Goal: Task Accomplishment & Management: Manage account settings

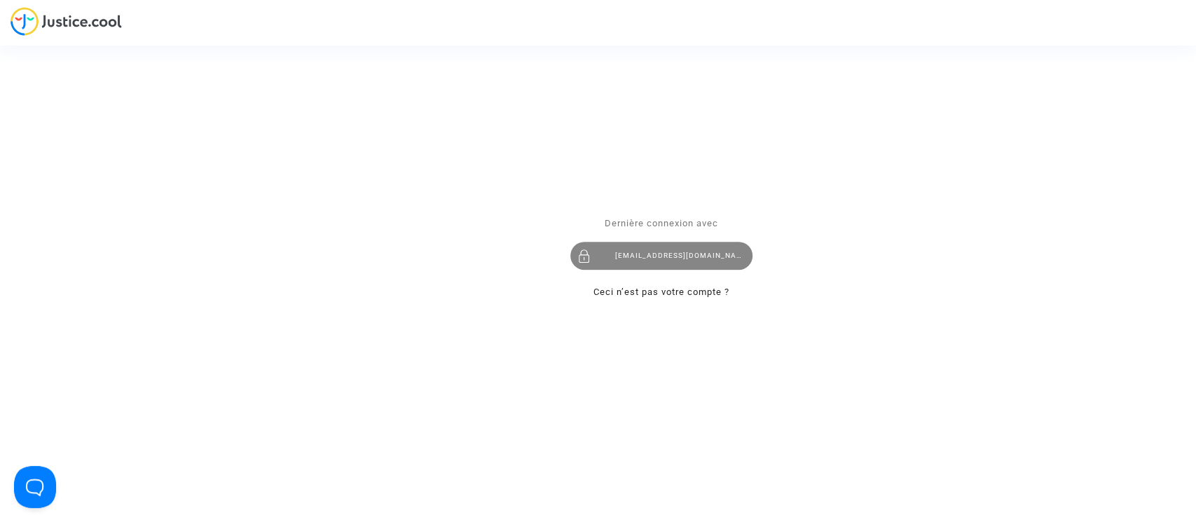
click at [666, 255] on div "hanane@pitcher-avocat.fr" at bounding box center [661, 256] width 182 height 28
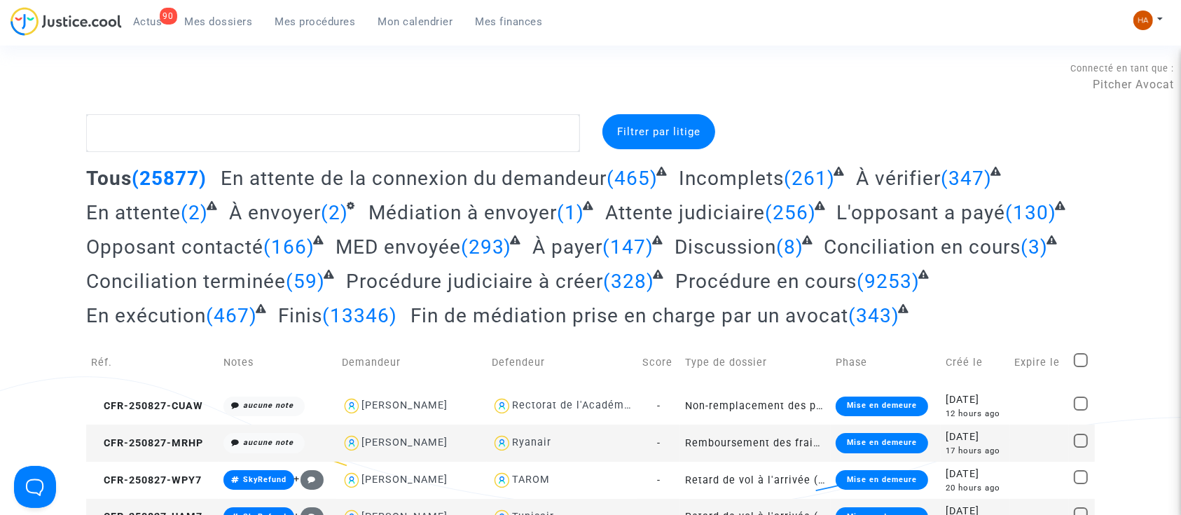
click at [324, 20] on span "Mes procédures" at bounding box center [315, 21] width 81 height 13
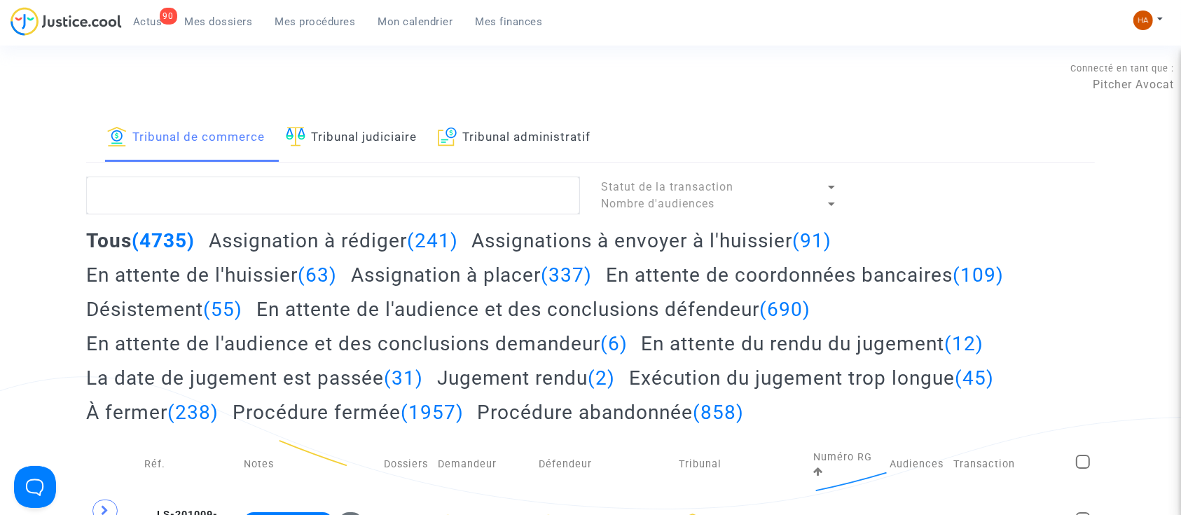
click at [536, 244] on h2 "Assignations à envoyer à l'huissier (91)" at bounding box center [652, 240] width 360 height 25
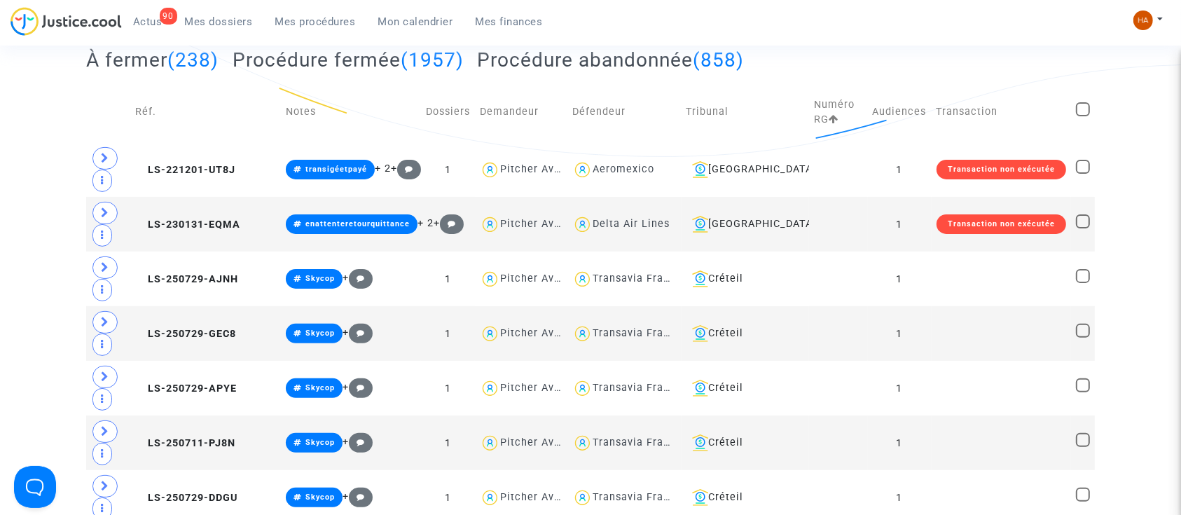
scroll to position [351, 0]
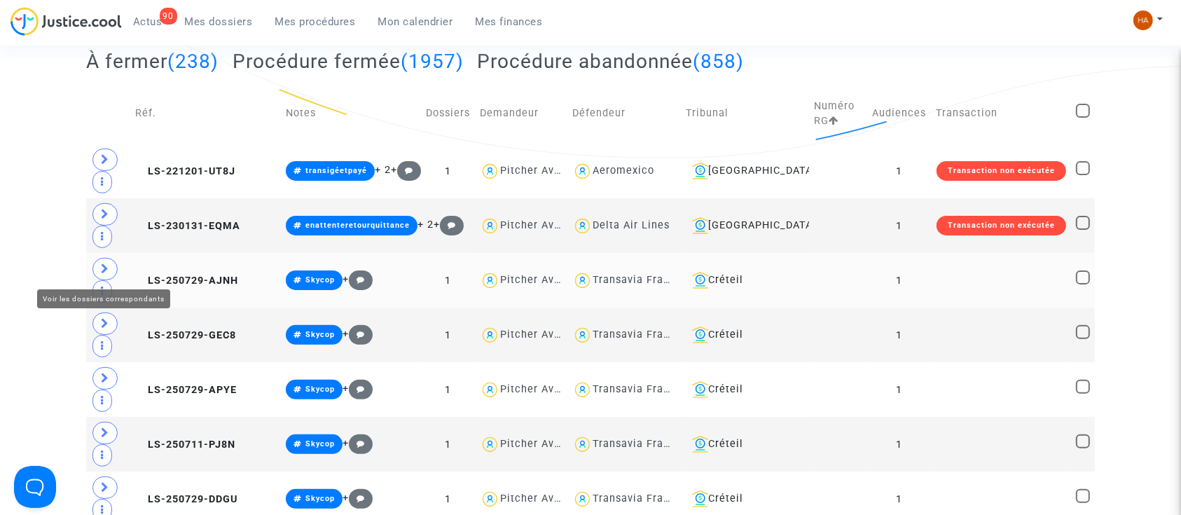
click at [105, 266] on icon at bounding box center [105, 268] width 8 height 11
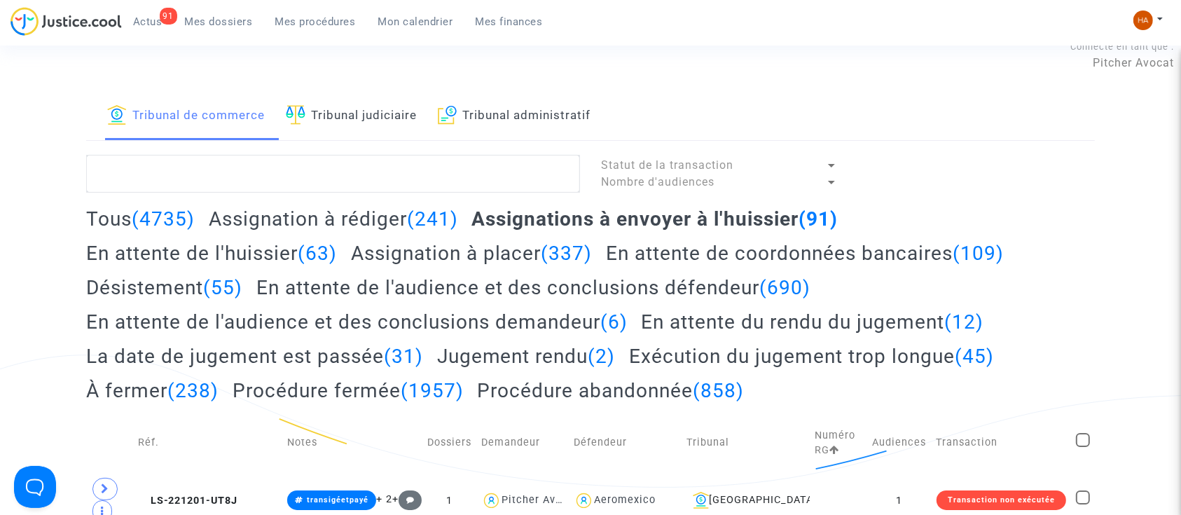
scroll to position [0, 0]
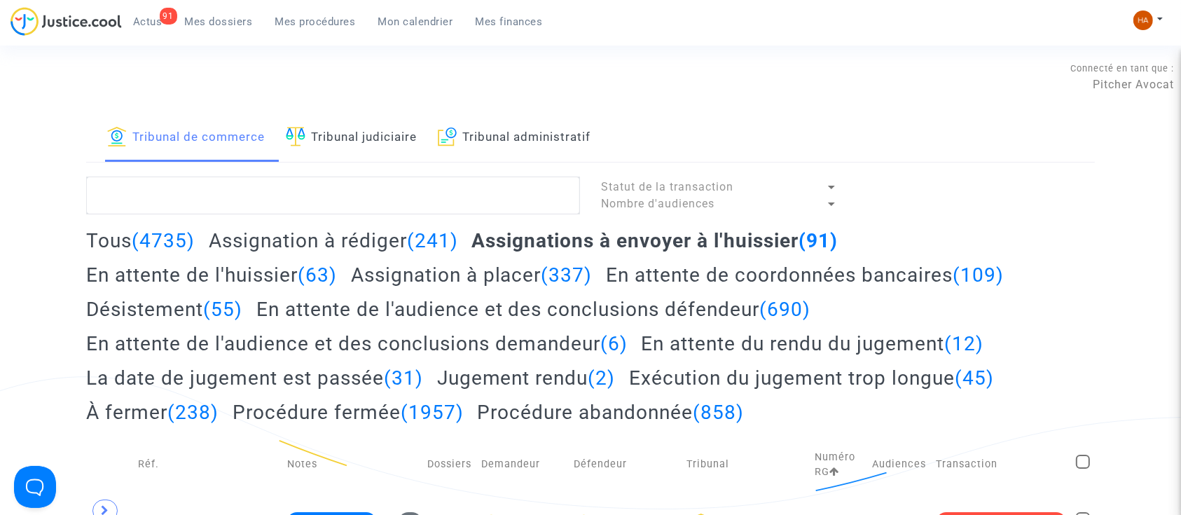
click at [395, 233] on h2 "Assignation à rédiger (241)" at bounding box center [333, 240] width 249 height 25
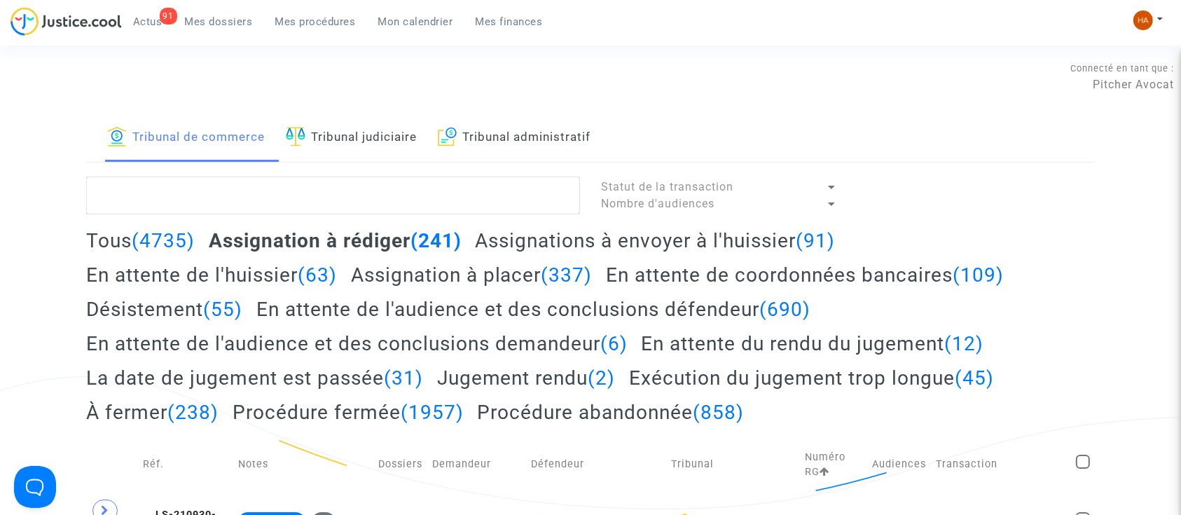
click at [605, 241] on h2 "Assignations à envoyer à l'huissier (91)" at bounding box center [655, 240] width 360 height 25
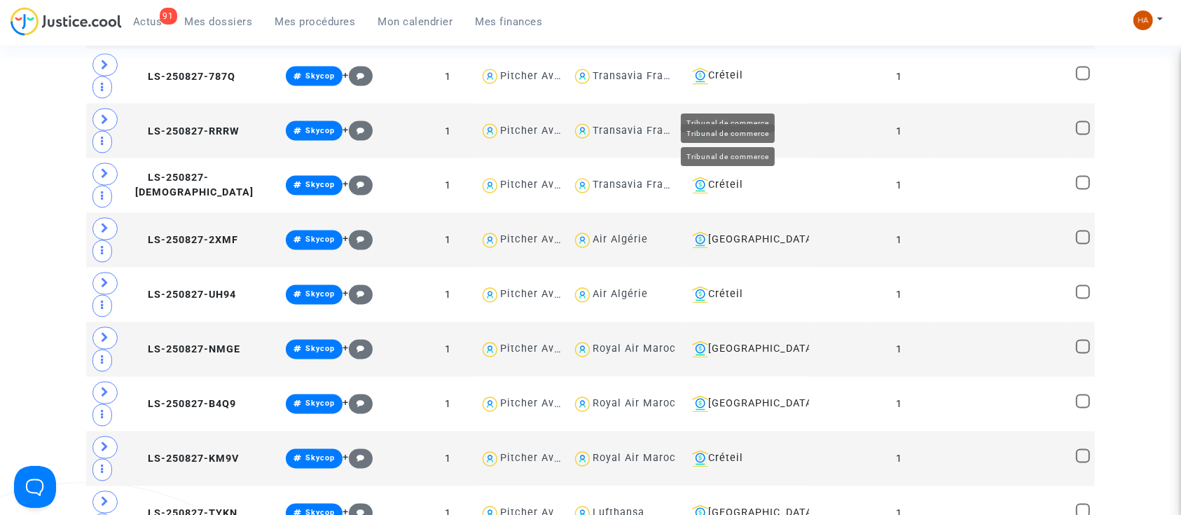
scroll to position [2803, 0]
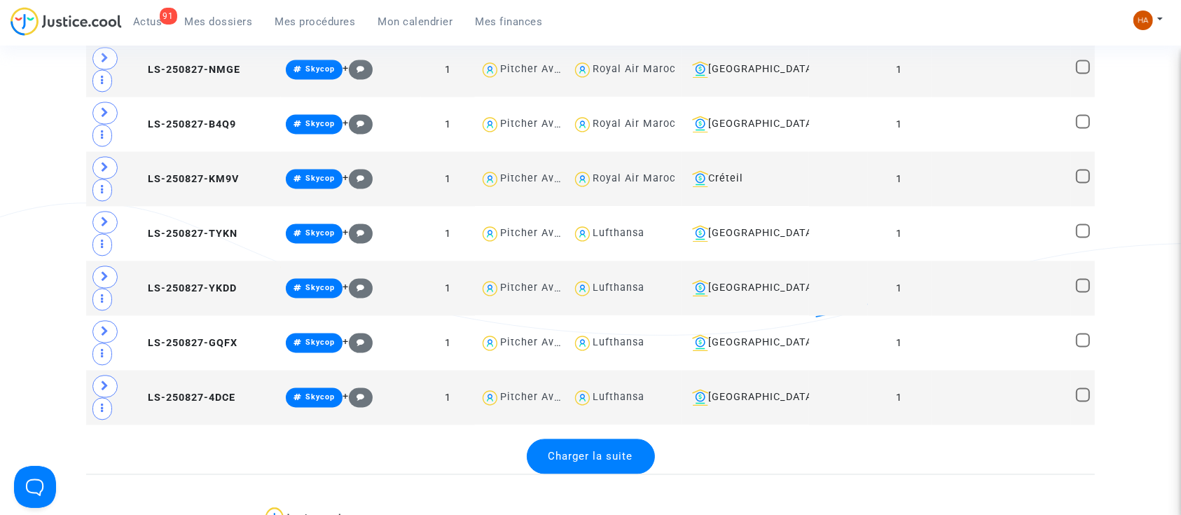
click at [617, 450] on span "Charger la suite" at bounding box center [591, 456] width 85 height 13
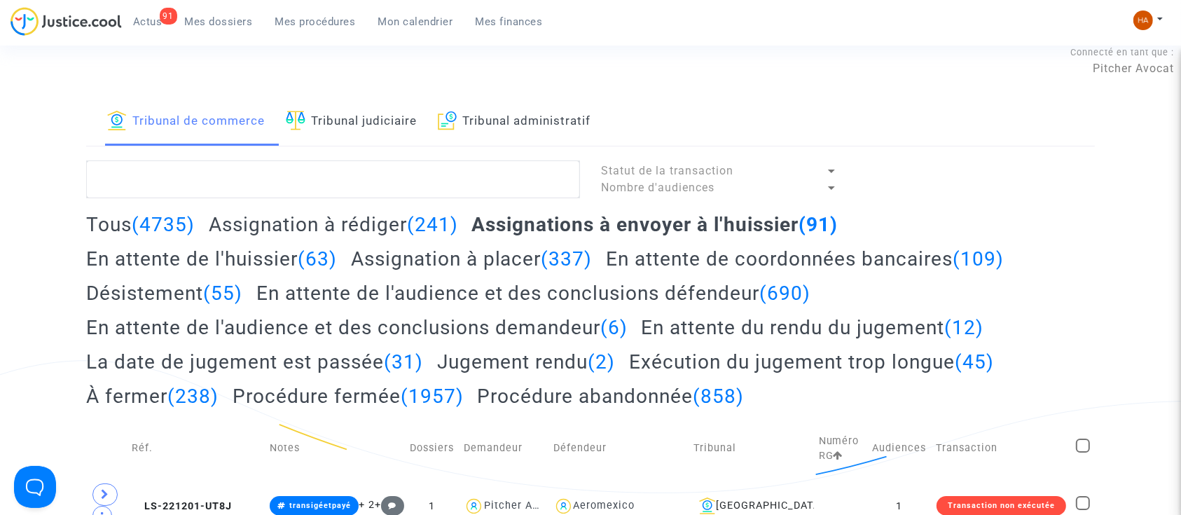
scroll to position [0, 0]
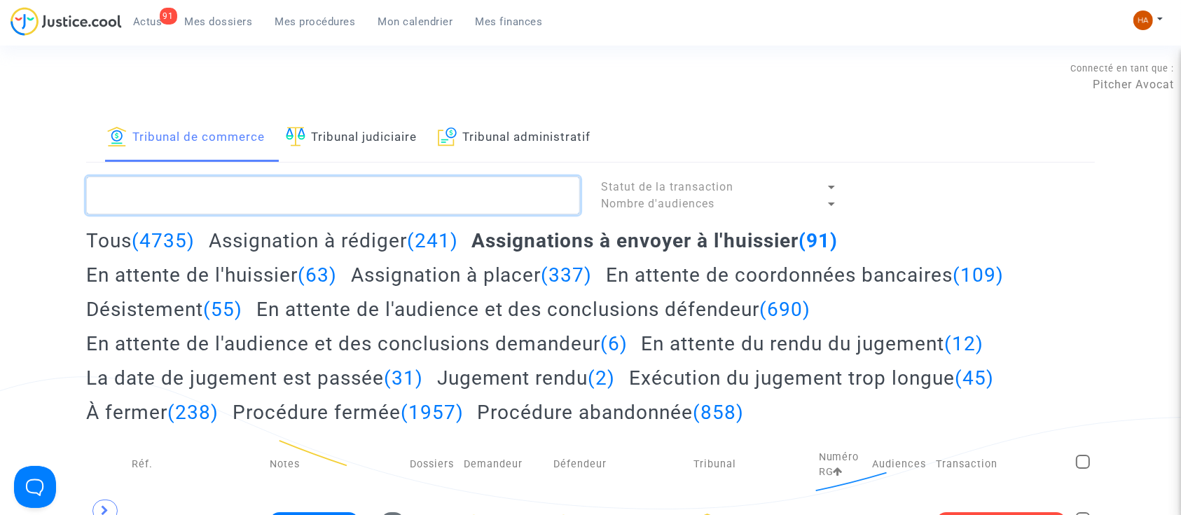
click at [130, 205] on textarea at bounding box center [333, 196] width 494 height 38
paste textarea "#Skycop !#letton !#néerlandais !#hindi !#arabe !#mandarin !#projetenvoyé"
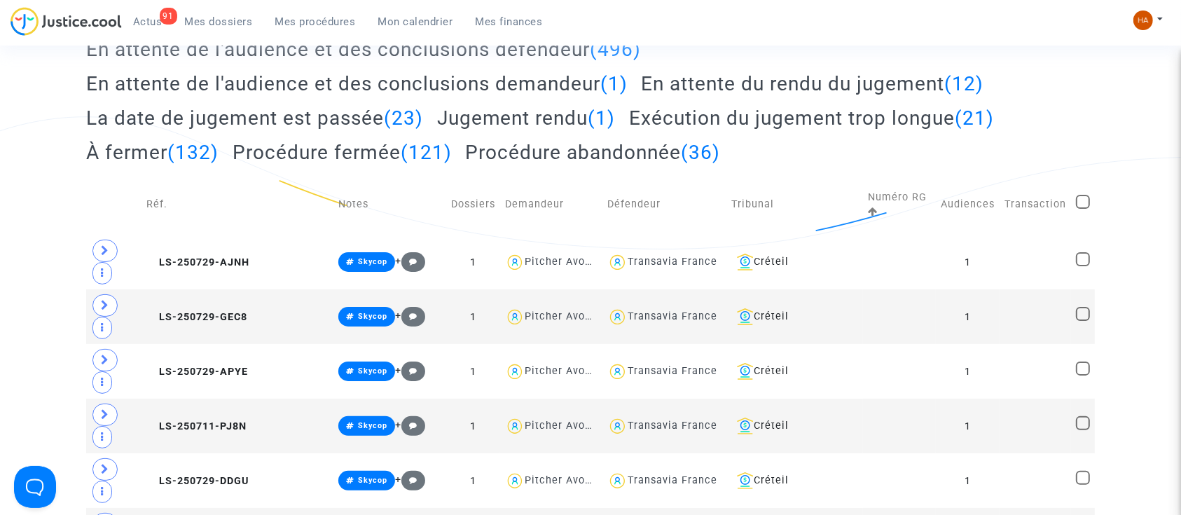
scroll to position [280, 0]
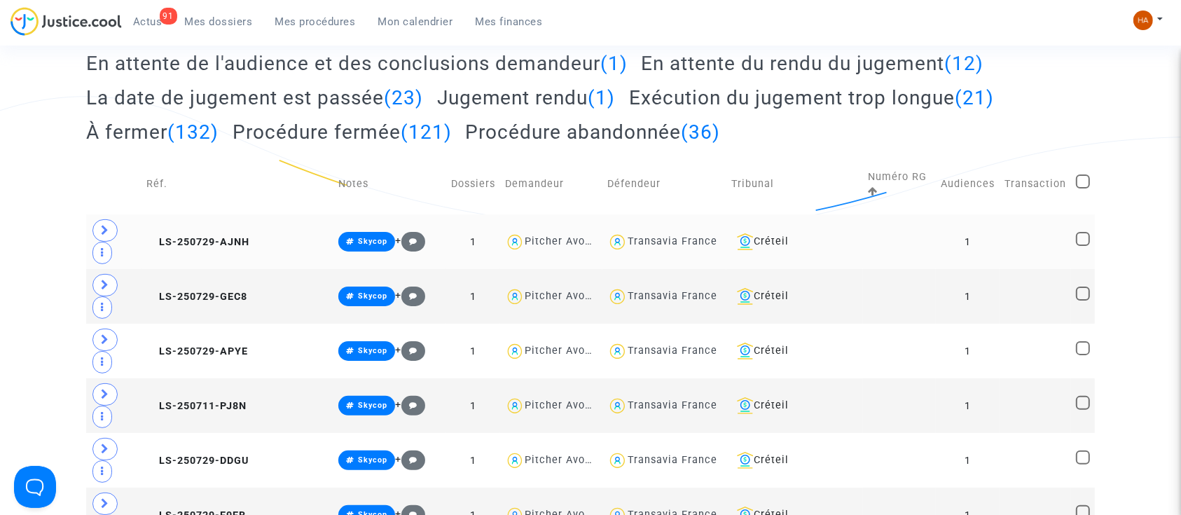
type textarea "#Skycop !#letton !#néerlandais !#hindi !#arabe !#mandarin !#projetenvoyé"
click at [863, 218] on td at bounding box center [899, 241] width 73 height 55
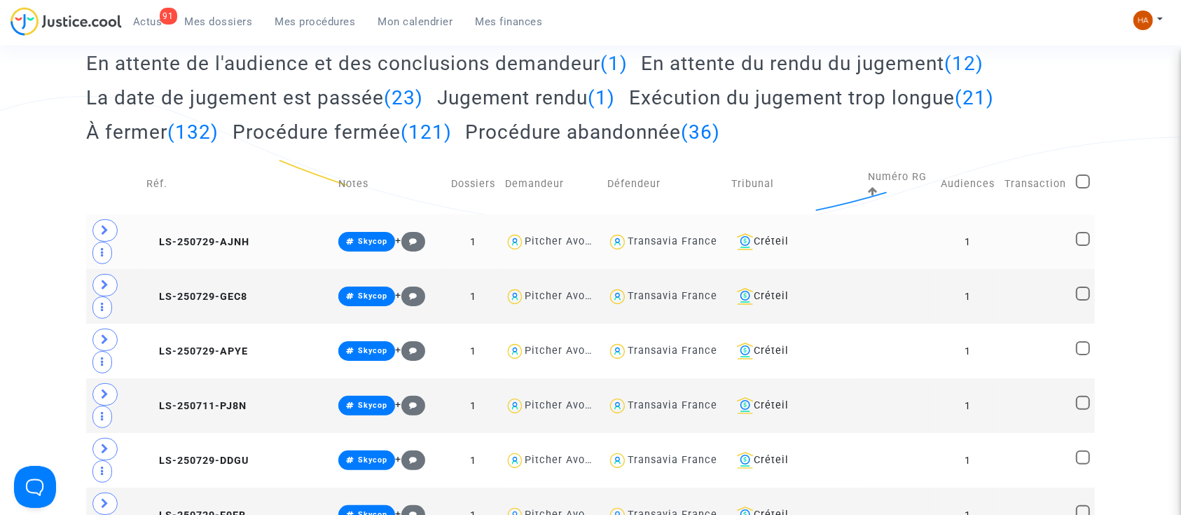
click at [784, 214] on td "Créteil" at bounding box center [795, 241] width 137 height 55
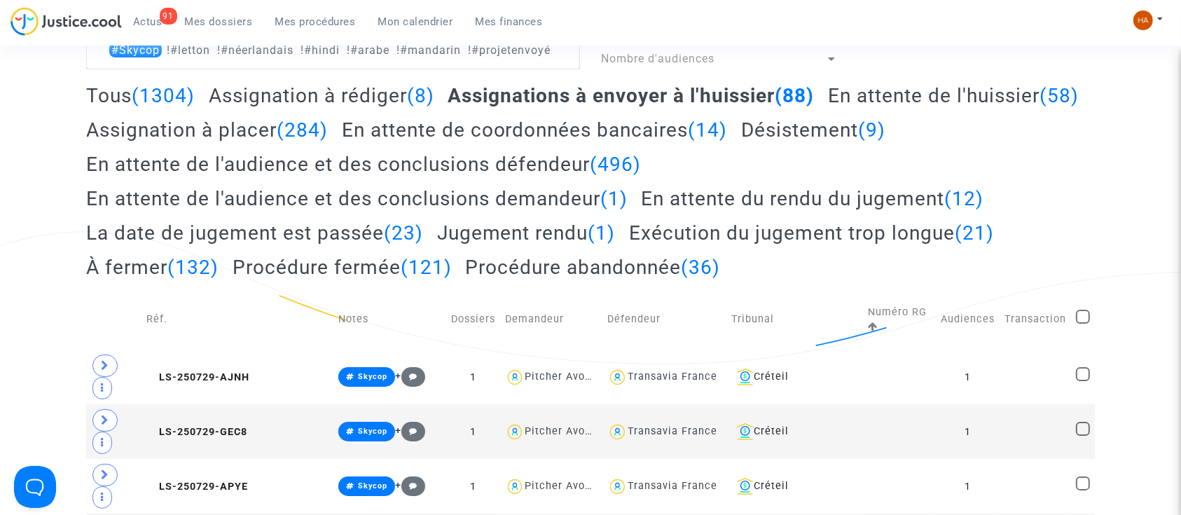
scroll to position [0, 0]
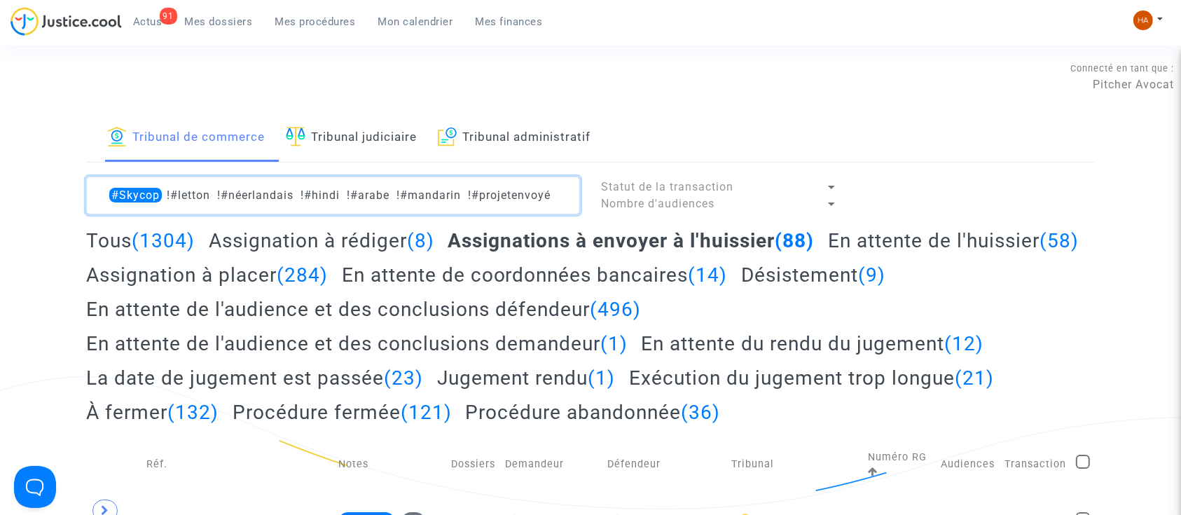
click at [561, 194] on textarea at bounding box center [333, 196] width 494 height 38
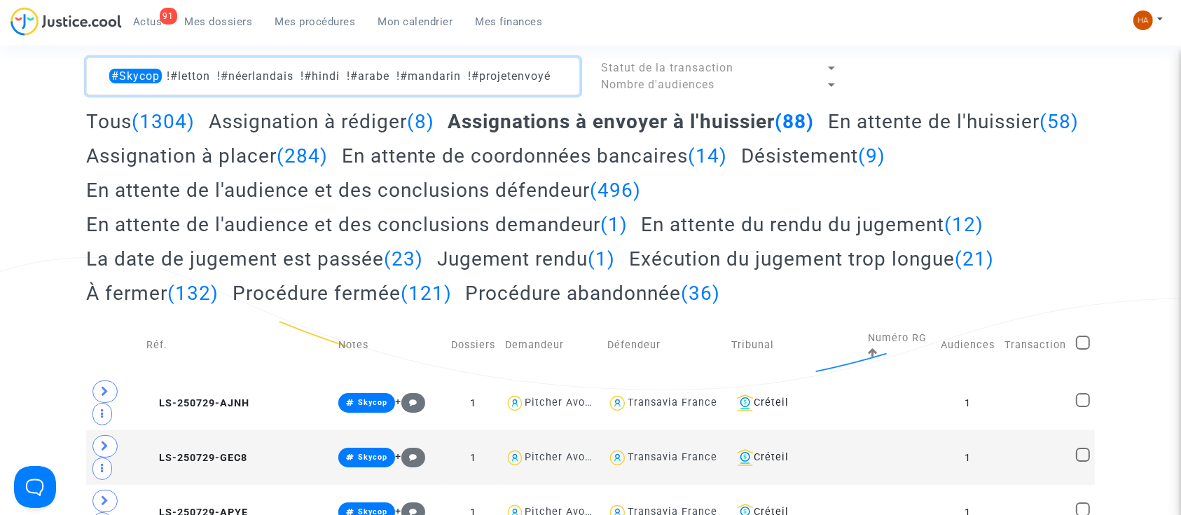
scroll to position [186, 0]
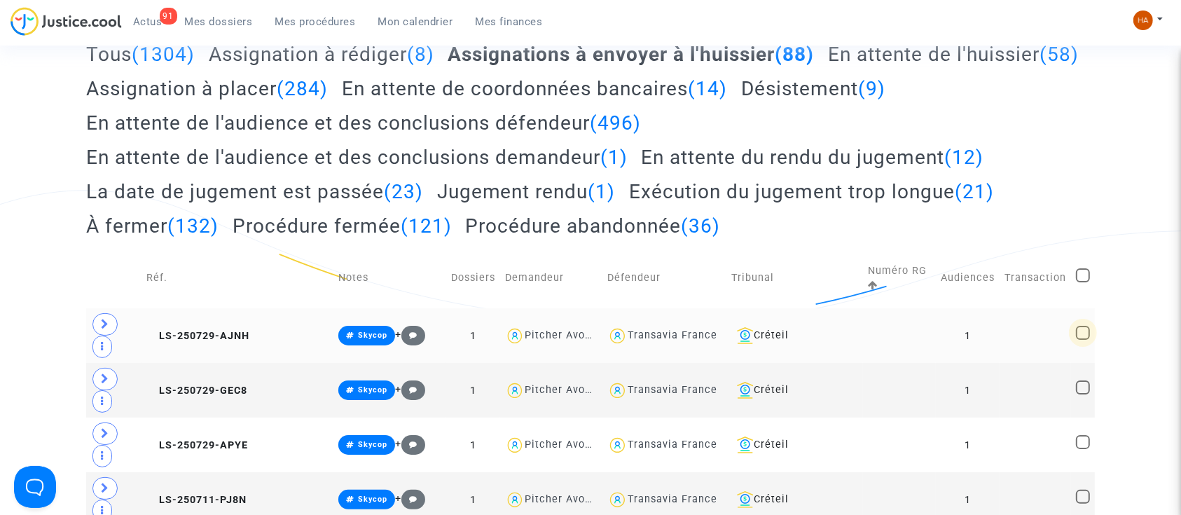
click at [1085, 326] on span at bounding box center [1083, 333] width 14 height 14
click at [1083, 340] on input "checkbox" at bounding box center [1083, 340] width 1 height 1
checkbox input "true"
click at [805, 327] on div "Créteil" at bounding box center [795, 335] width 127 height 17
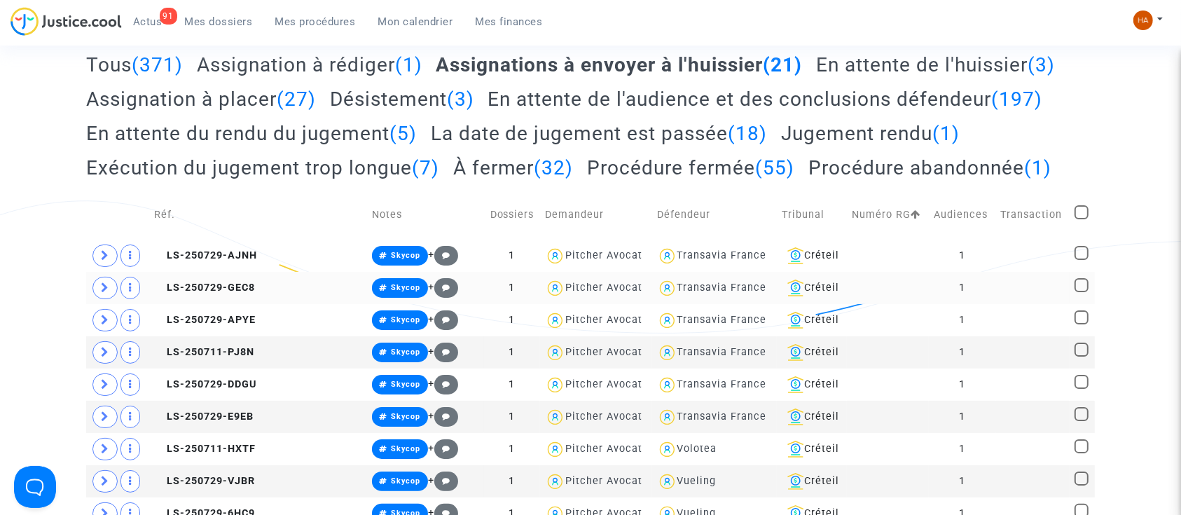
scroll to position [186, 0]
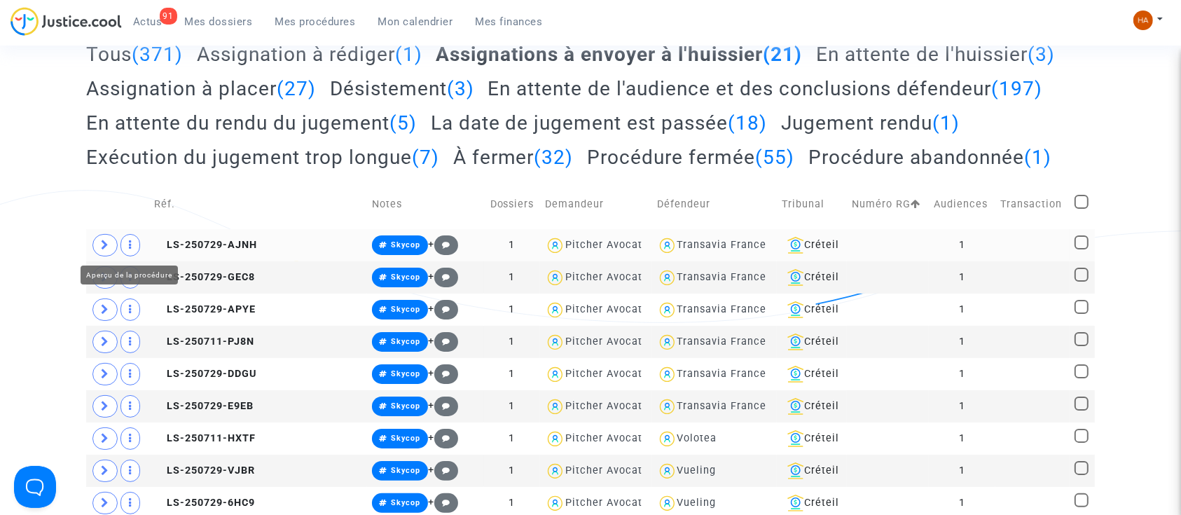
click at [136, 243] on span at bounding box center [131, 245] width 20 height 22
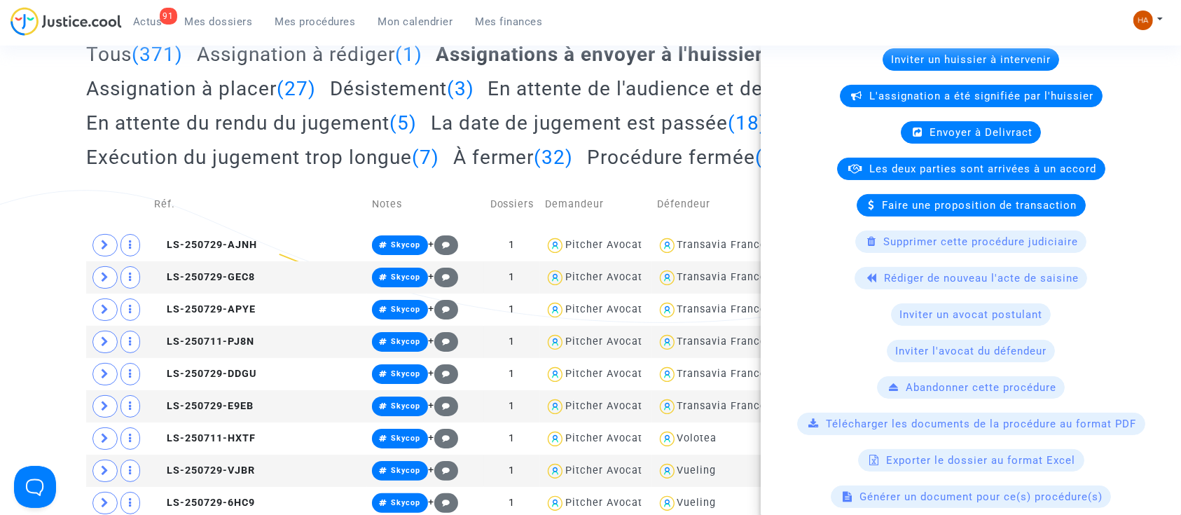
scroll to position [280, 0]
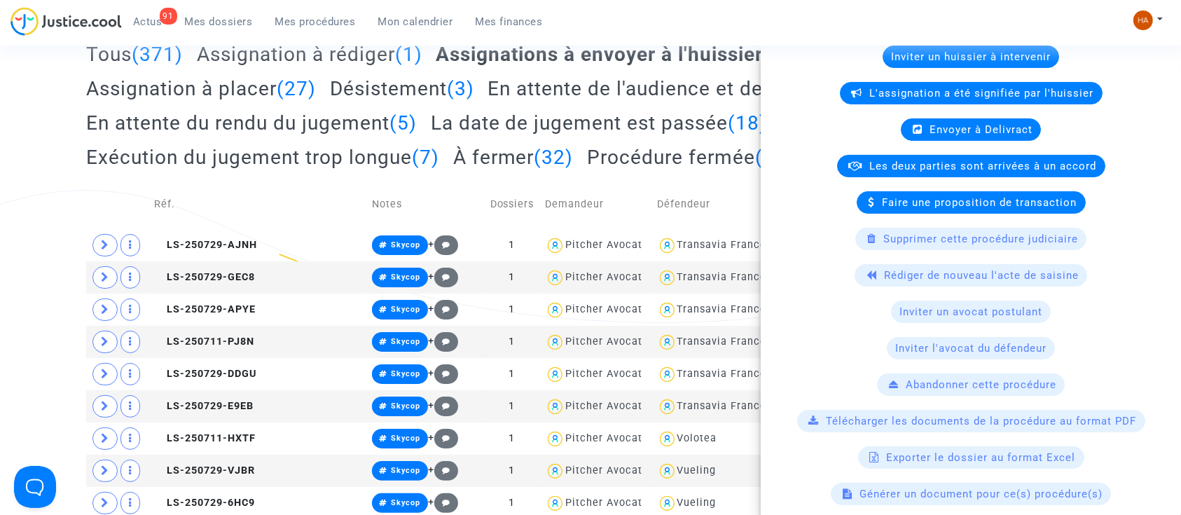
click at [22, 174] on div "Tribunal de commerce Tribunal judiciaire Tribunal administratif #Skycop !#letto…" at bounding box center [590, 417] width 1181 height 978
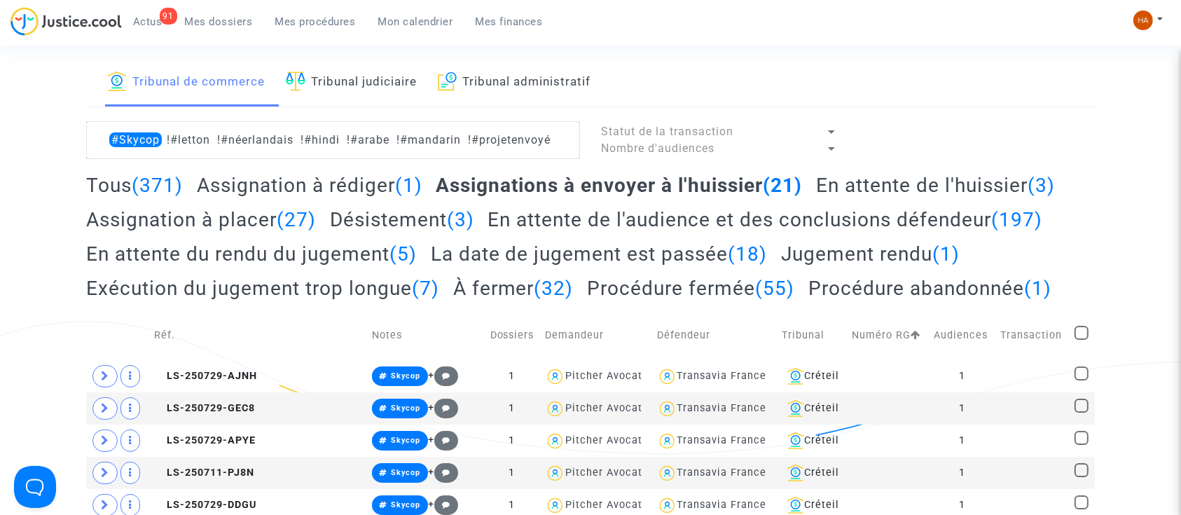
scroll to position [0, 0]
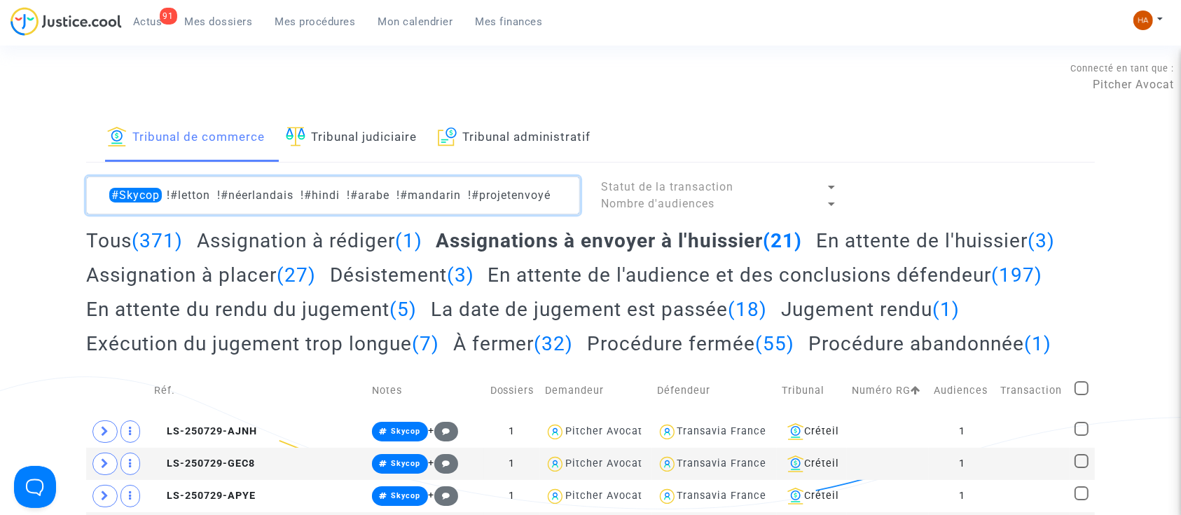
drag, startPoint x: 553, startPoint y: 196, endPoint x: 167, endPoint y: 212, distance: 385.7
click at [167, 212] on textarea at bounding box center [333, 196] width 494 height 38
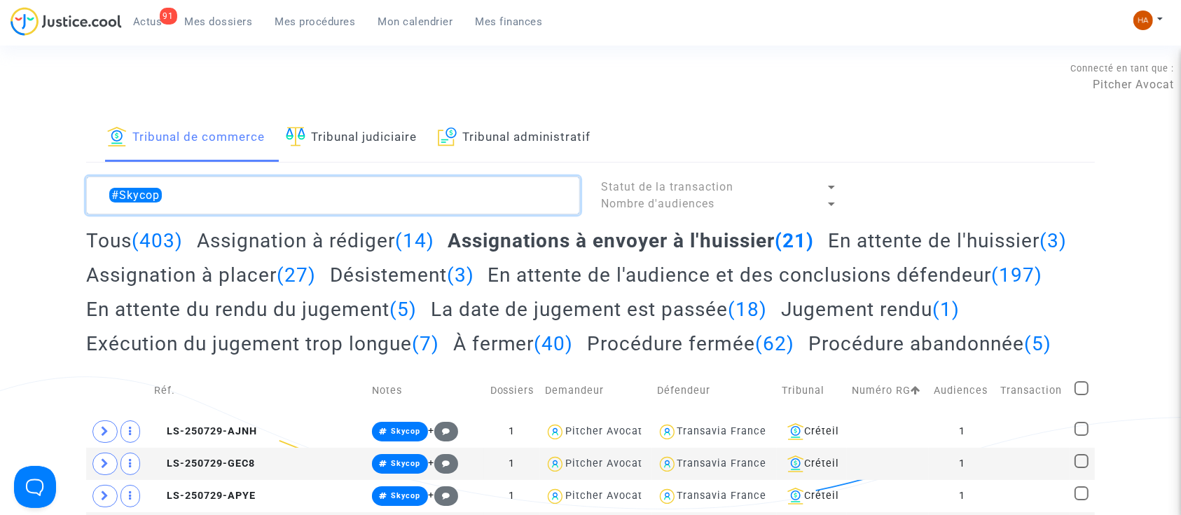
type textarea "#Skycop"
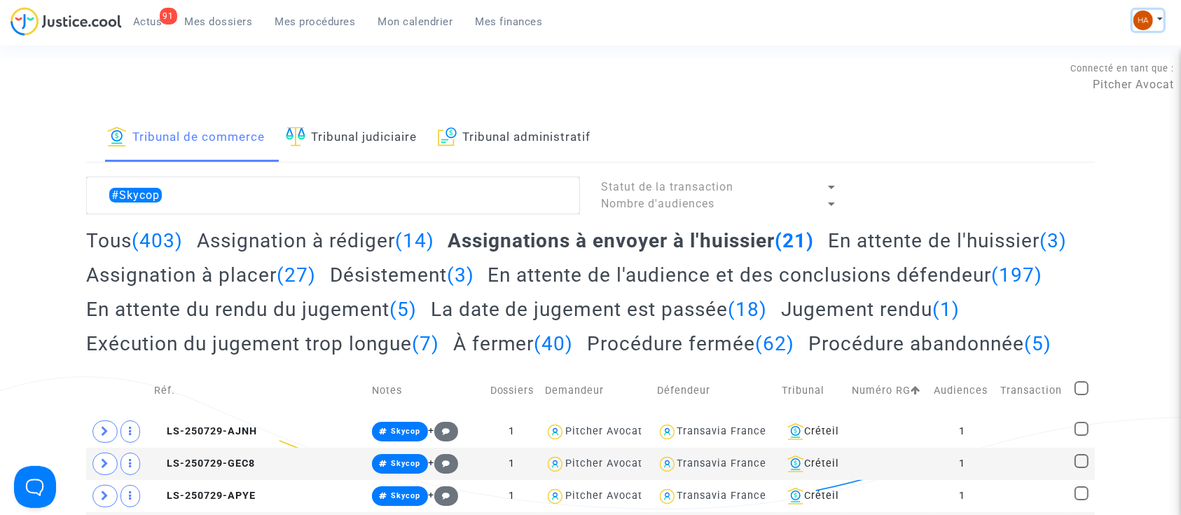
click at [1156, 13] on button at bounding box center [1148, 20] width 31 height 21
click at [1081, 71] on link "Changer de compte" at bounding box center [1093, 72] width 142 height 22
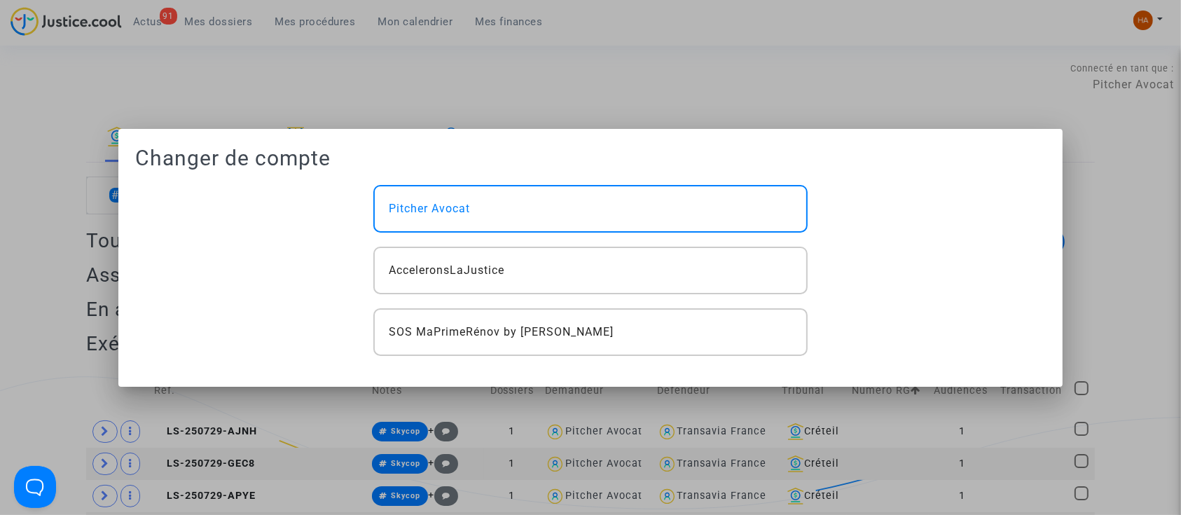
click at [738, 74] on div at bounding box center [590, 257] width 1181 height 515
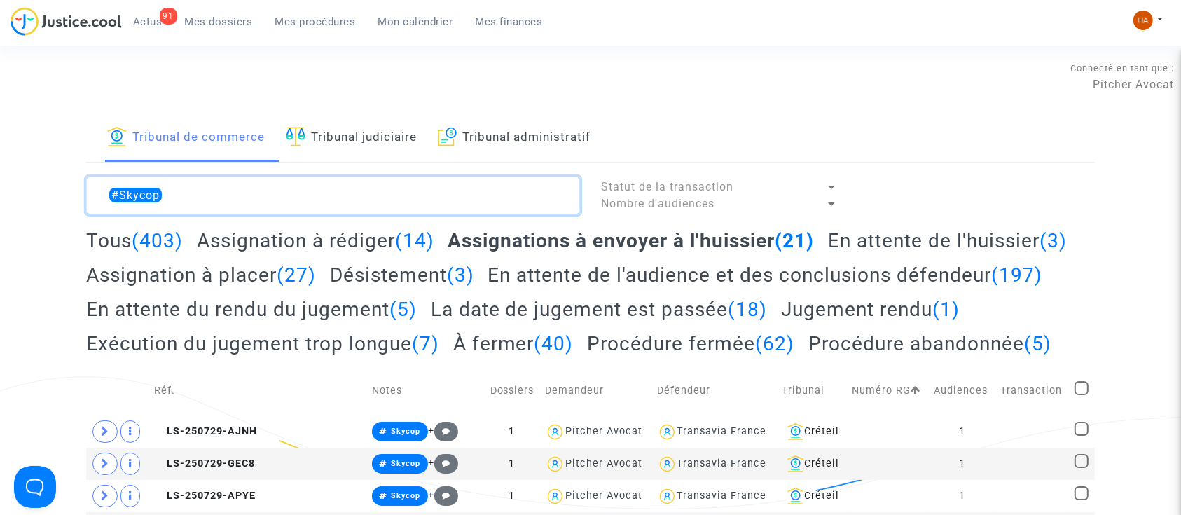
drag, startPoint x: 194, startPoint y: 198, endPoint x: 60, endPoint y: 193, distance: 134.0
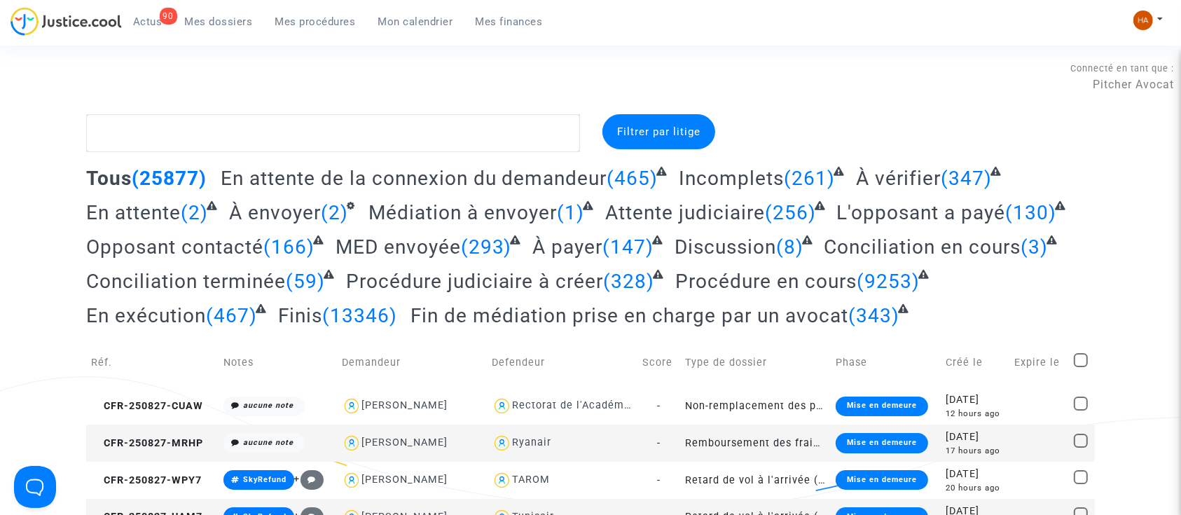
click at [304, 24] on span "Mes procédures" at bounding box center [315, 21] width 81 height 13
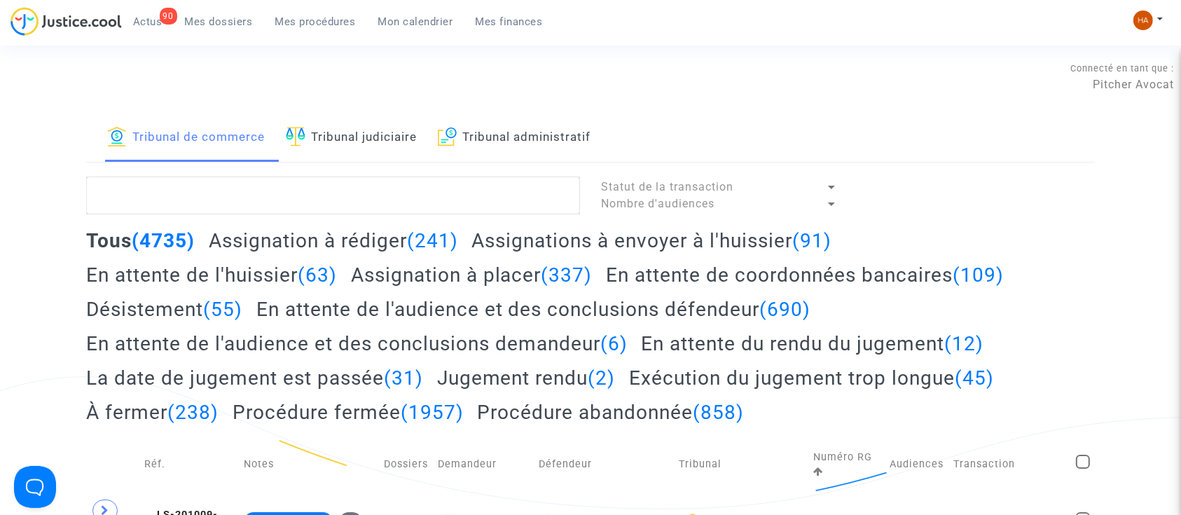
click at [299, 248] on h2 "Assignation à rédiger (241)" at bounding box center [333, 240] width 249 height 25
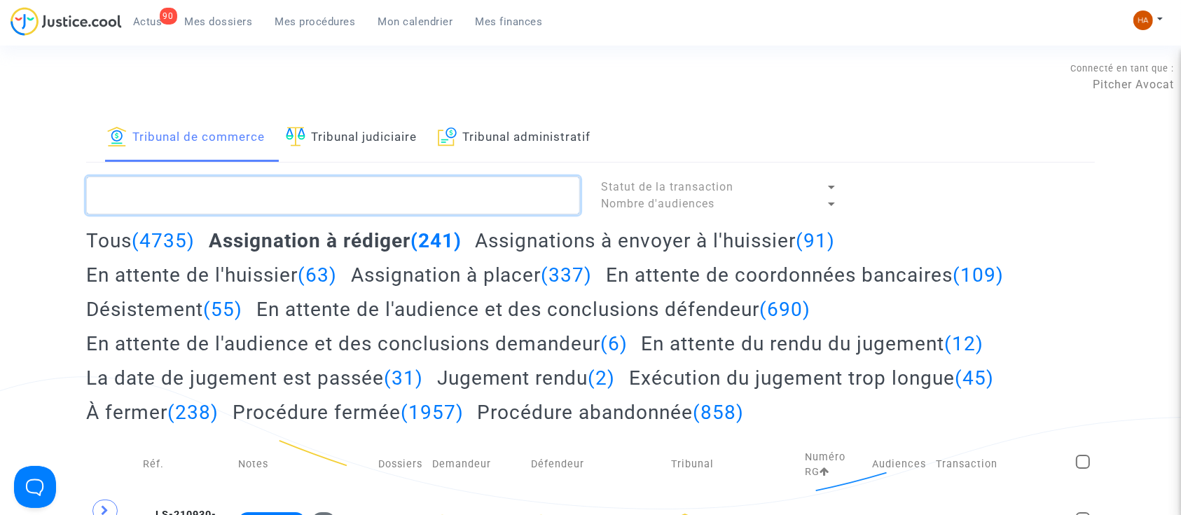
click at [191, 196] on textarea at bounding box center [333, 196] width 494 height 38
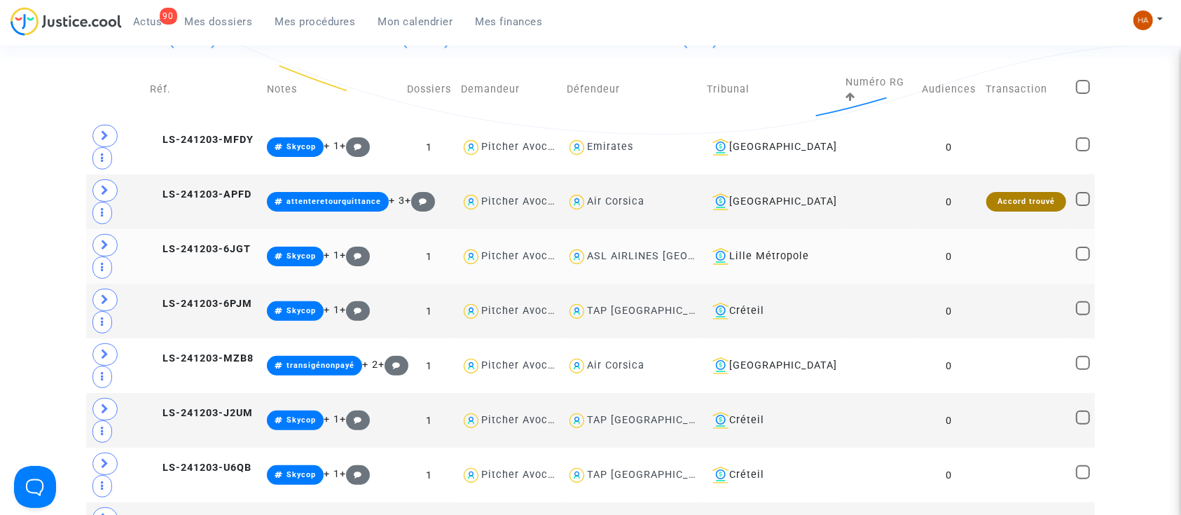
scroll to position [376, 0]
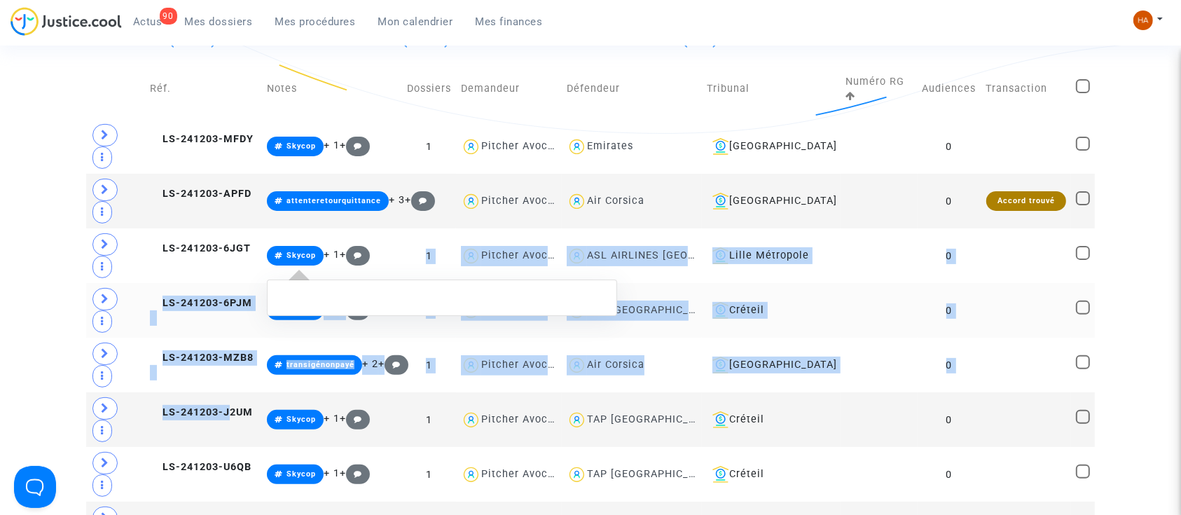
drag, startPoint x: 230, startPoint y: 413, endPoint x: 235, endPoint y: 299, distance: 115.1
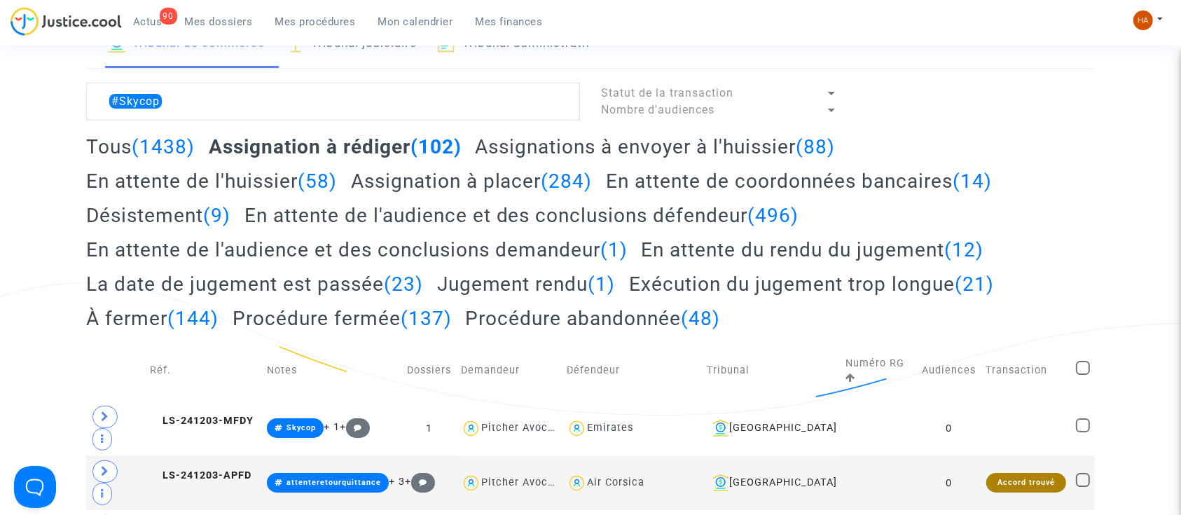
scroll to position [93, 0]
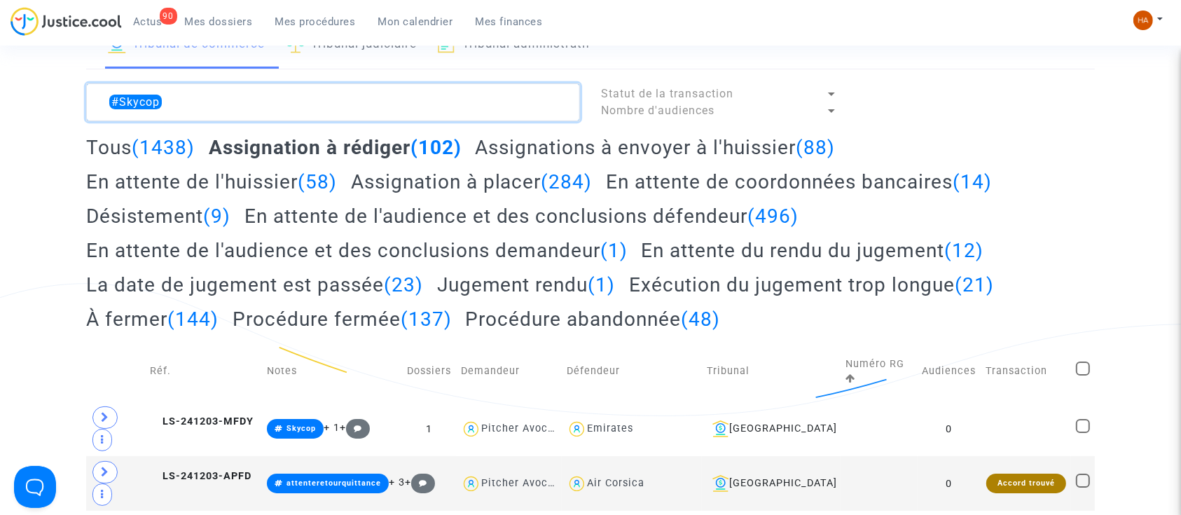
click at [224, 98] on textarea at bounding box center [333, 102] width 494 height 38
click at [226, 97] on textarea at bounding box center [333, 102] width 494 height 38
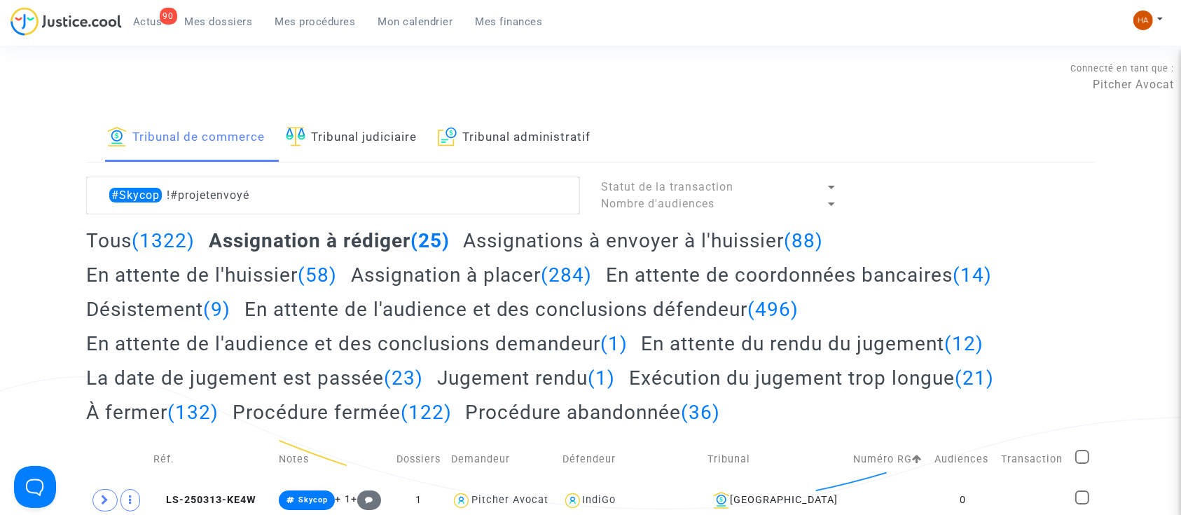
click at [566, 240] on h2 "Assignations à envoyer à l'huissier (88)" at bounding box center [643, 240] width 360 height 25
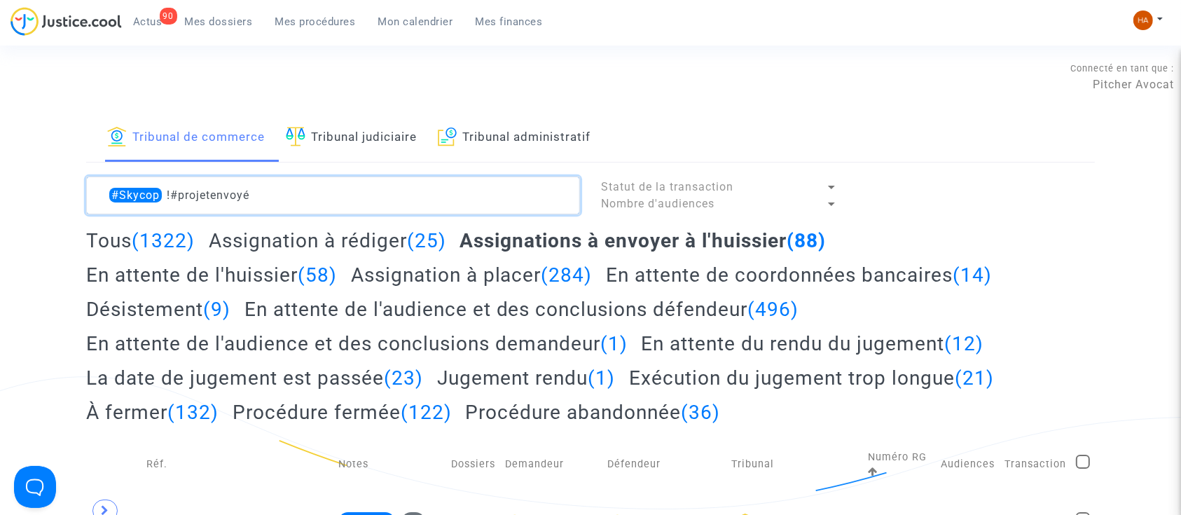
drag, startPoint x: 296, startPoint y: 188, endPoint x: 162, endPoint y: 196, distance: 134.8
click at [162, 196] on textarea at bounding box center [333, 196] width 494 height 38
click at [286, 201] on textarea at bounding box center [333, 196] width 494 height 38
click at [286, 197] on textarea at bounding box center [333, 196] width 494 height 38
paste textarea "!#letton !#néerlandais !#hindi !#arabe !#mandarin"
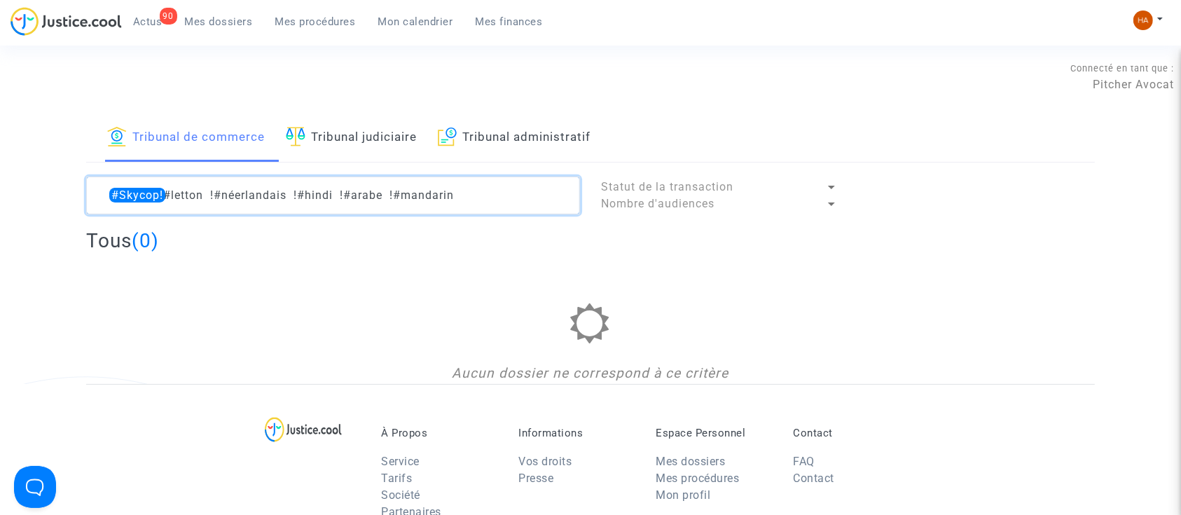
click at [163, 191] on textarea at bounding box center [333, 196] width 494 height 38
click at [163, 193] on textarea at bounding box center [333, 196] width 494 height 38
click at [486, 196] on textarea at bounding box center [333, 196] width 494 height 38
click at [153, 195] on textarea at bounding box center [333, 196] width 494 height 38
click at [172, 199] on textarea at bounding box center [333, 196] width 494 height 38
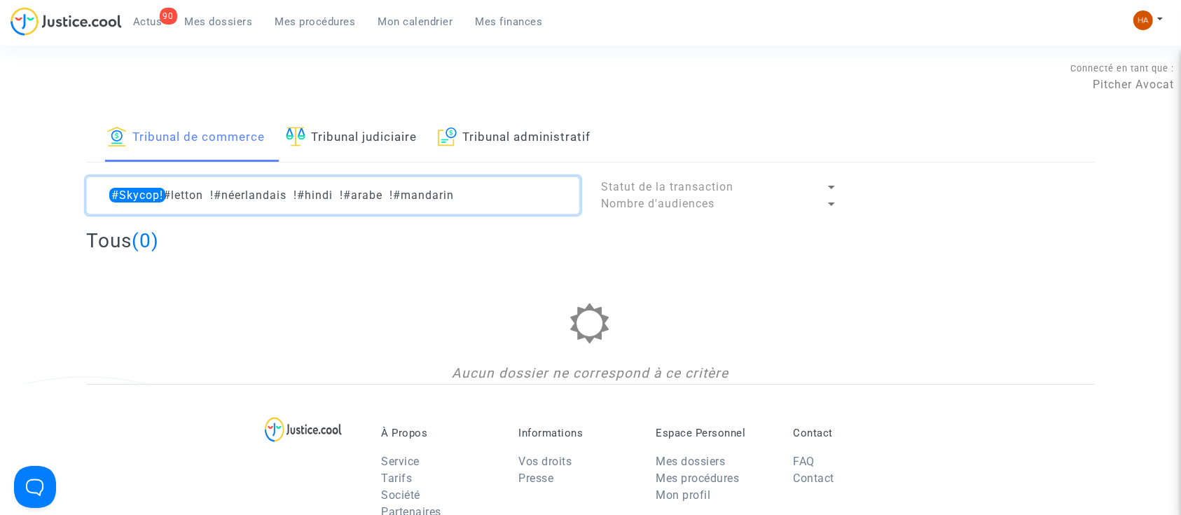
click at [160, 189] on textarea at bounding box center [333, 196] width 494 height 38
click at [158, 192] on textarea at bounding box center [333, 196] width 494 height 38
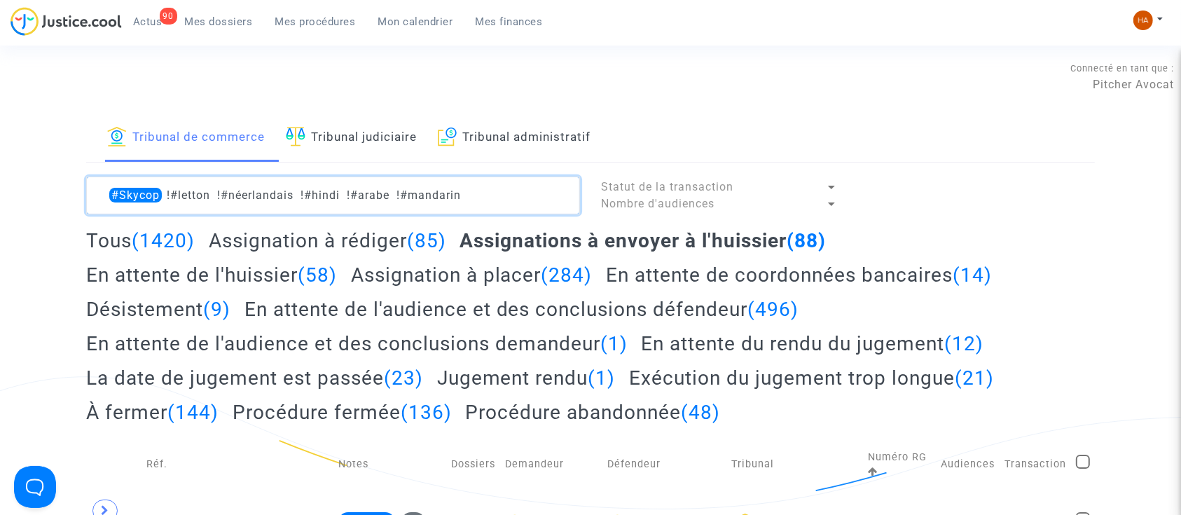
click at [525, 198] on textarea at bounding box center [333, 196] width 494 height 38
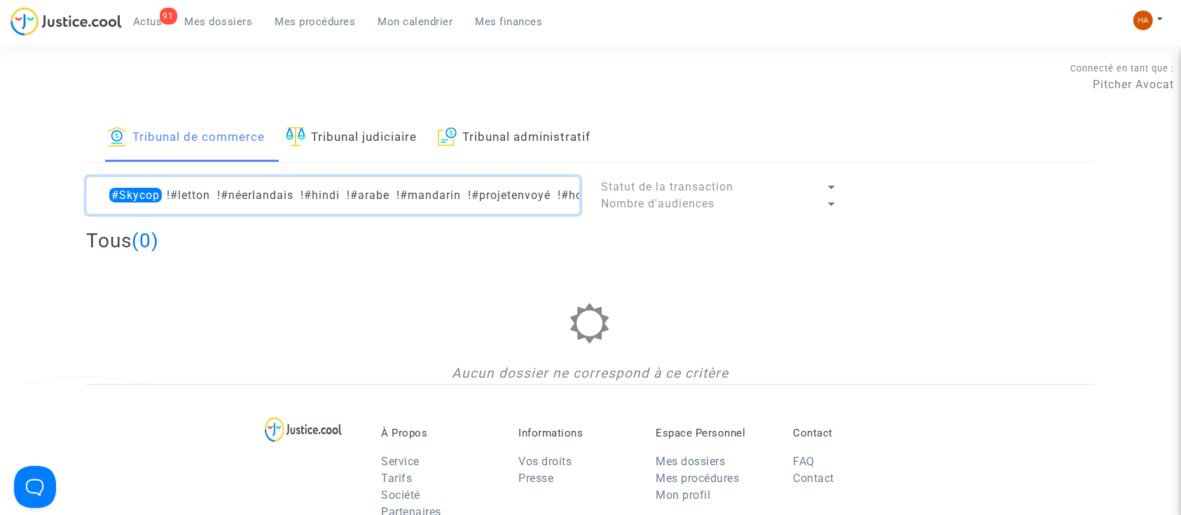
scroll to position [0, 3]
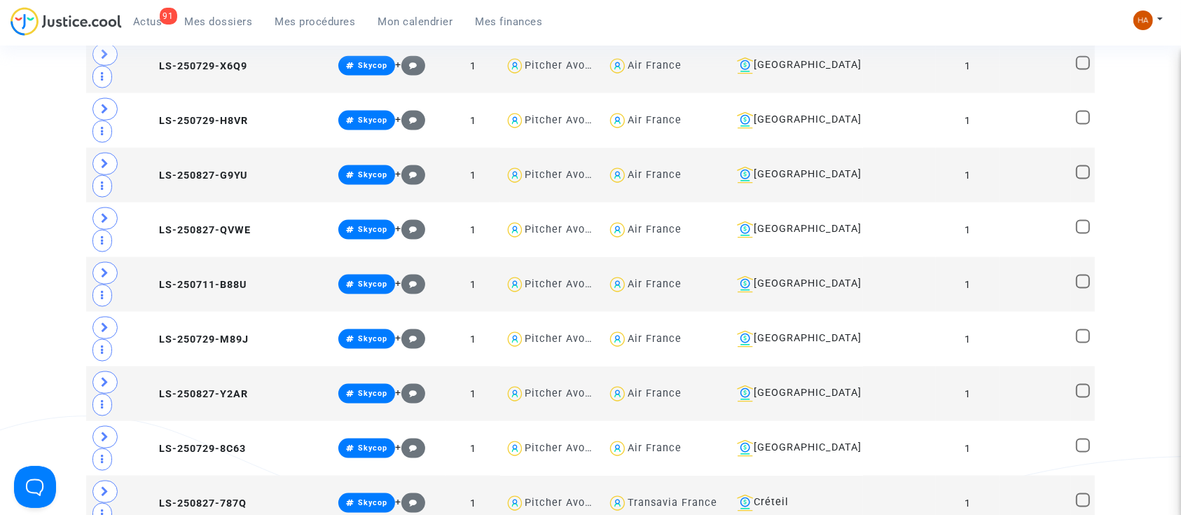
scroll to position [1934, 0]
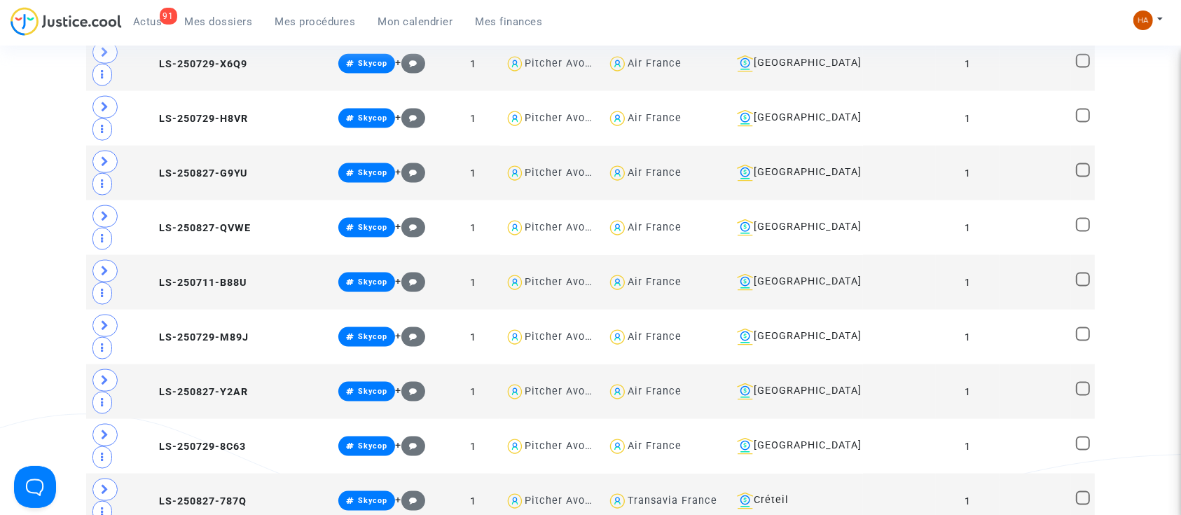
type textarea "#Skycop !#letton !#néerlandais !#hindi !#arabe !#mandarin !#projetenvoyé"
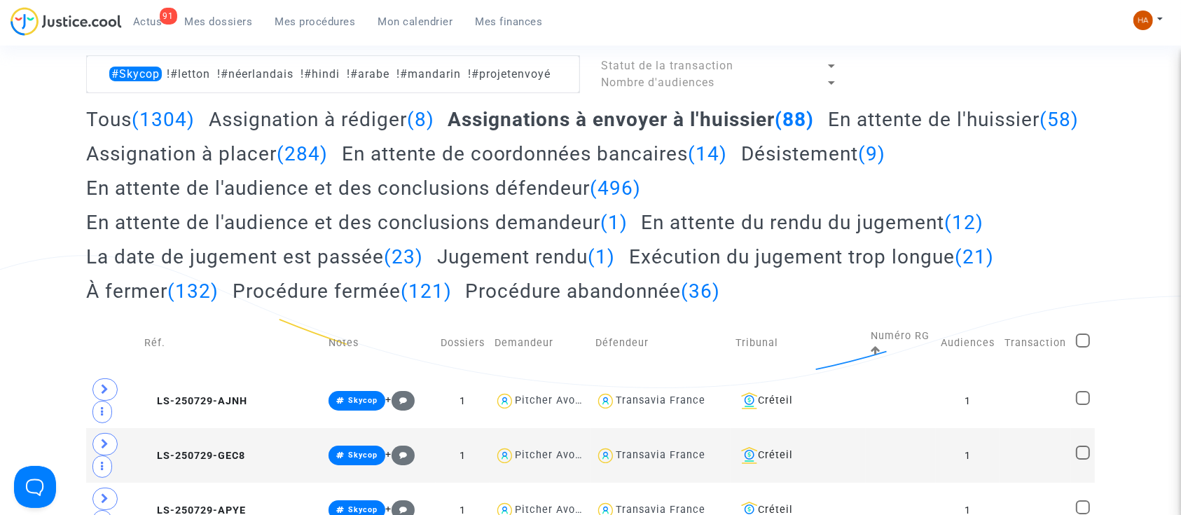
scroll to position [115, 0]
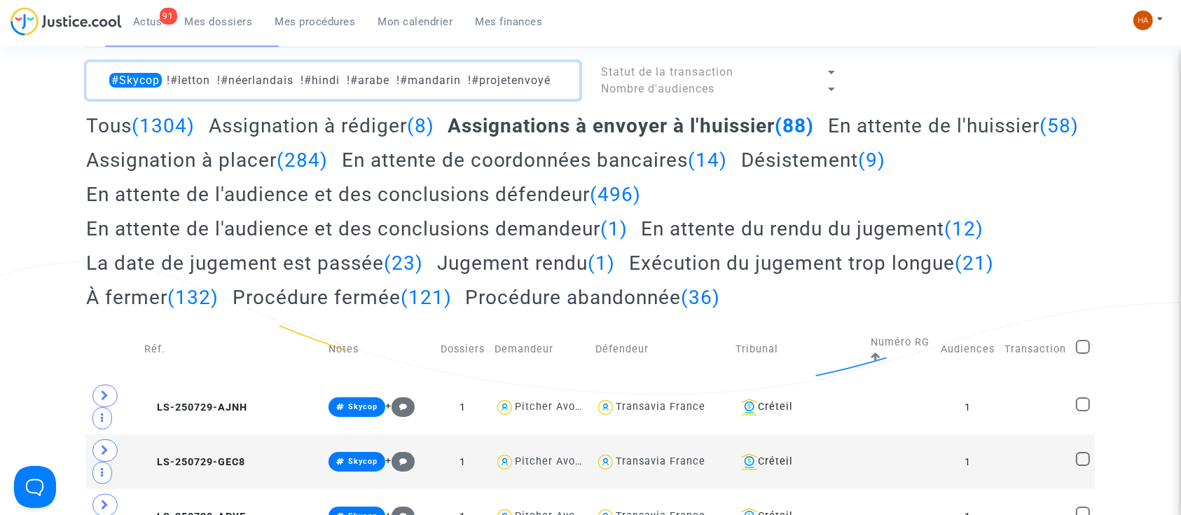
drag, startPoint x: 559, startPoint y: 82, endPoint x: 87, endPoint y: 81, distance: 472.3
click at [87, 81] on textarea at bounding box center [333, 81] width 494 height 38
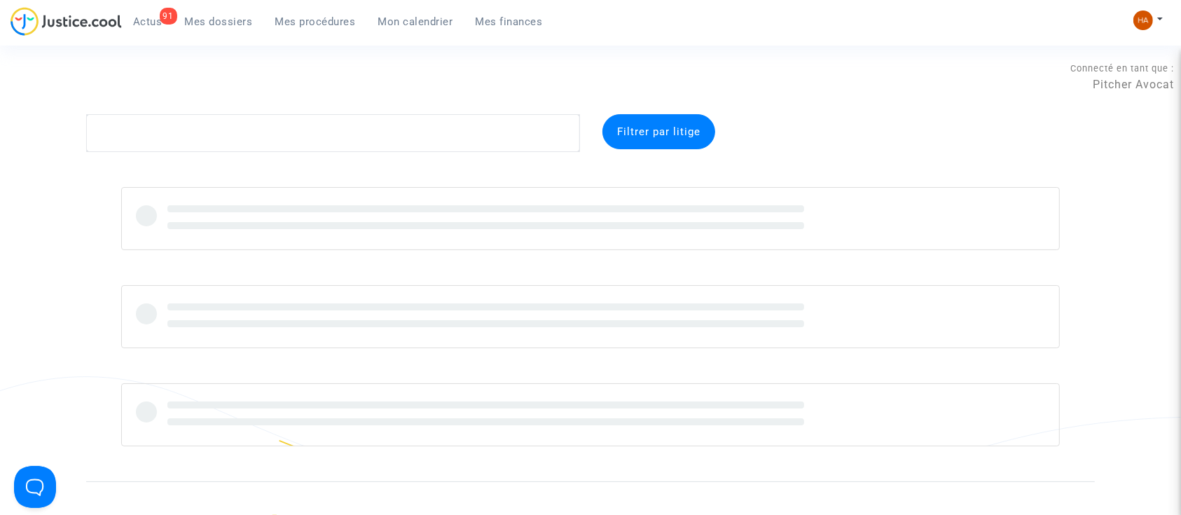
click at [301, 21] on span "Mes procédures" at bounding box center [315, 21] width 81 height 13
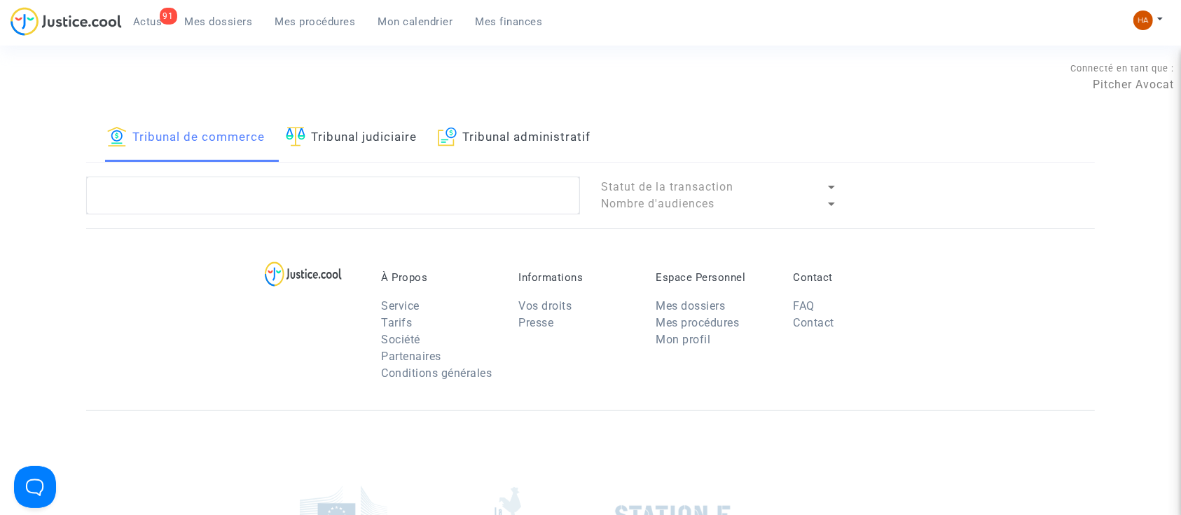
click at [306, 20] on span "Mes procédures" at bounding box center [315, 21] width 81 height 13
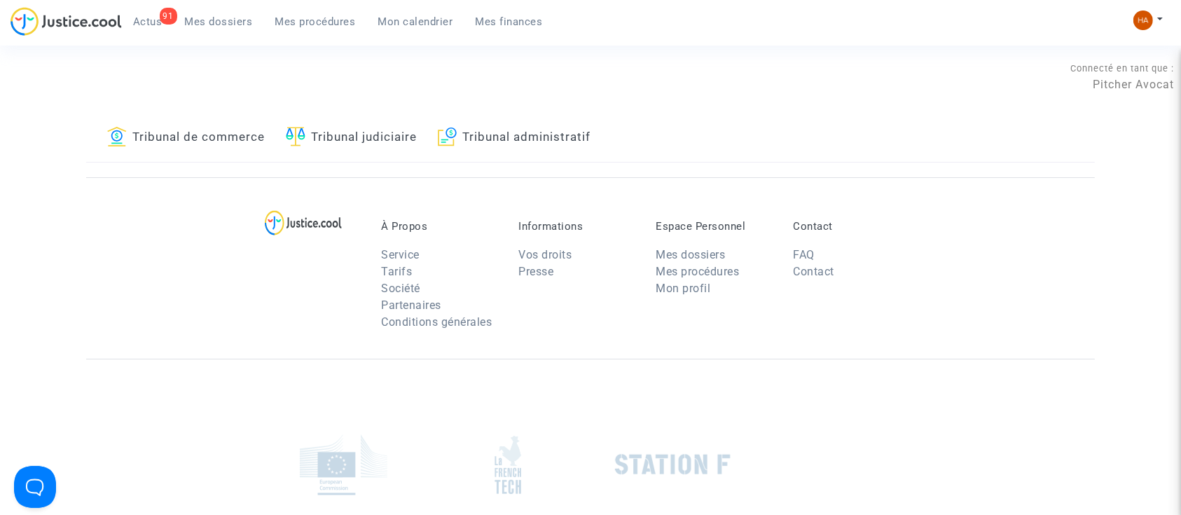
click at [196, 137] on link "Tribunal de commerce" at bounding box center [186, 138] width 158 height 48
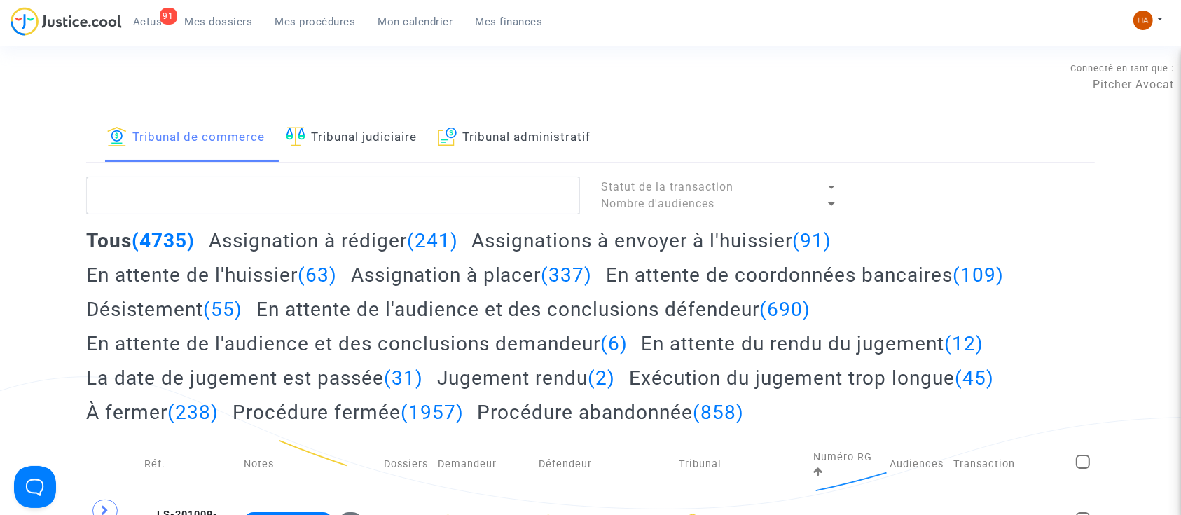
click at [540, 239] on h2 "Assignations à envoyer à l'huissier (91)" at bounding box center [652, 240] width 360 height 25
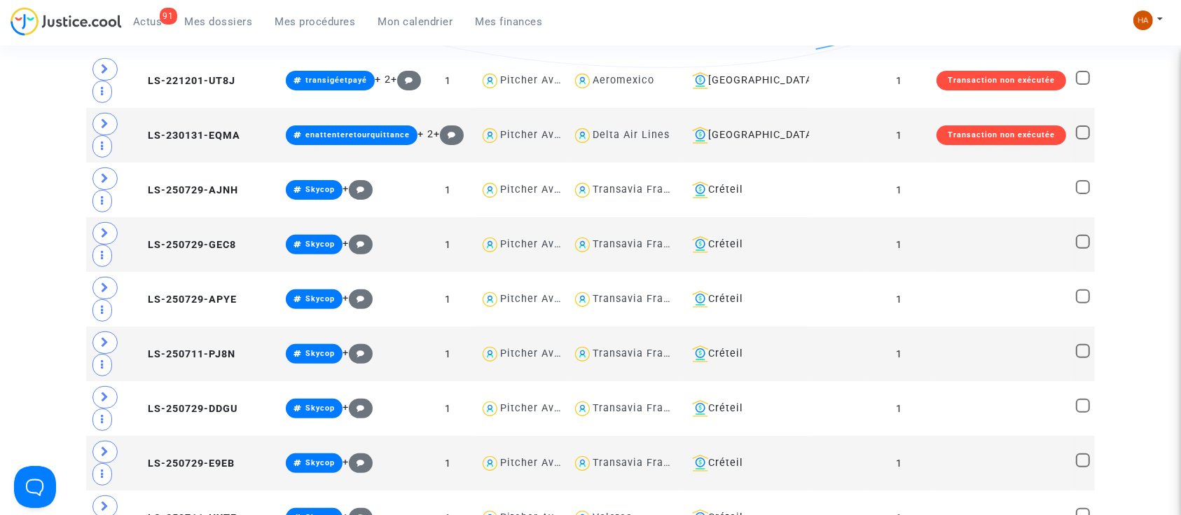
scroll to position [467, 0]
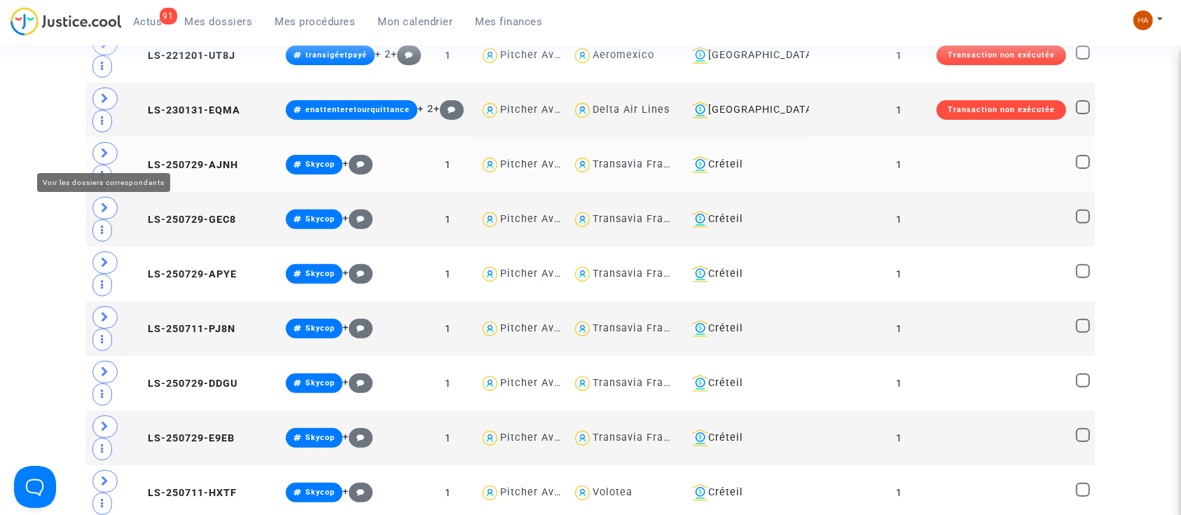
click at [97, 154] on span at bounding box center [104, 153] width 25 height 22
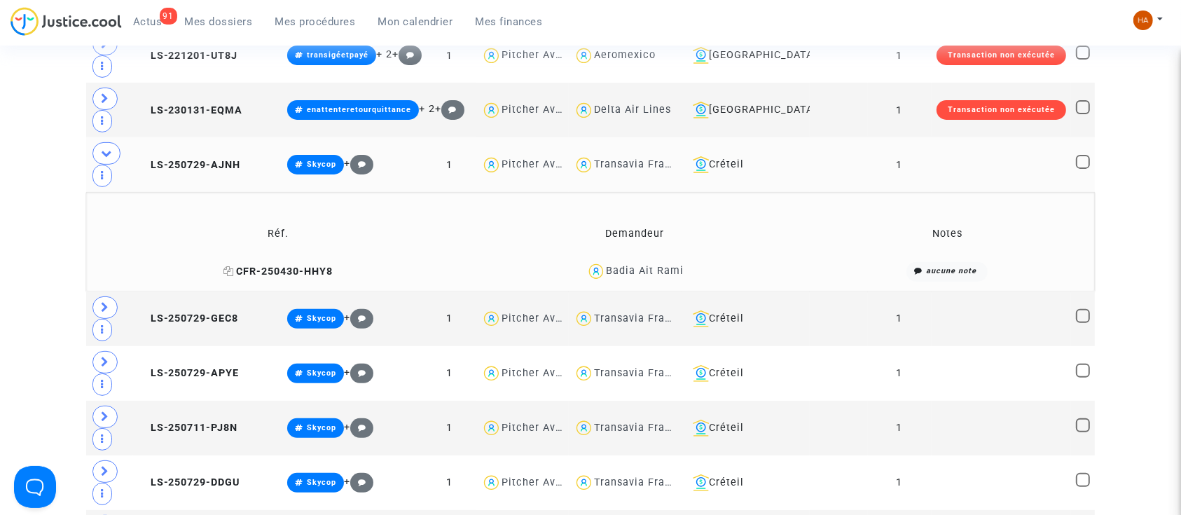
click at [230, 268] on icon at bounding box center [229, 271] width 11 height 10
drag, startPoint x: 683, startPoint y: 272, endPoint x: 640, endPoint y: 275, distance: 43.6
click at [640, 275] on div "Badia Ait Rami" at bounding box center [635, 271] width 329 height 20
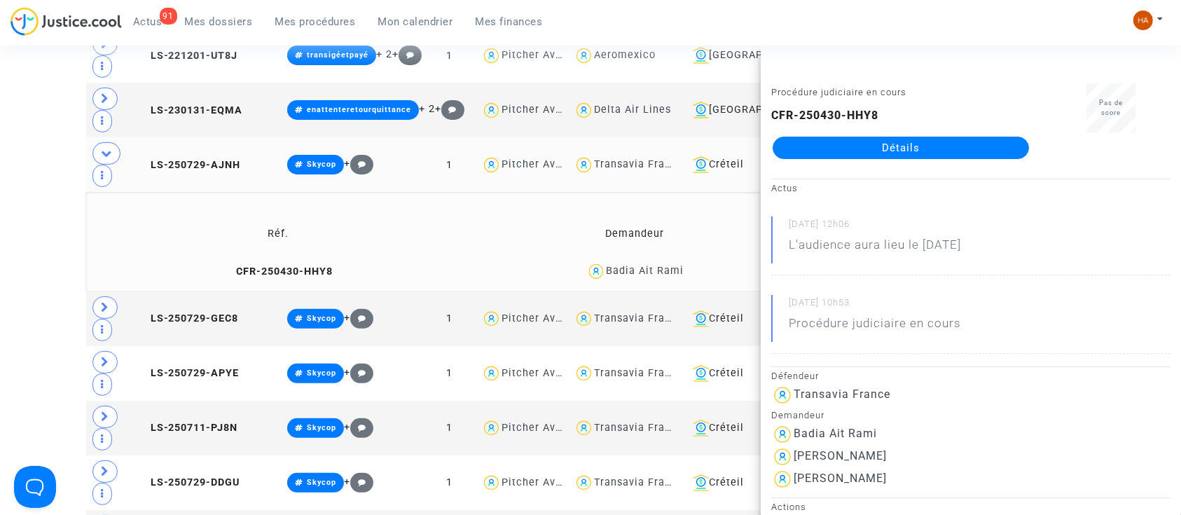
copy div "Ait Rami"
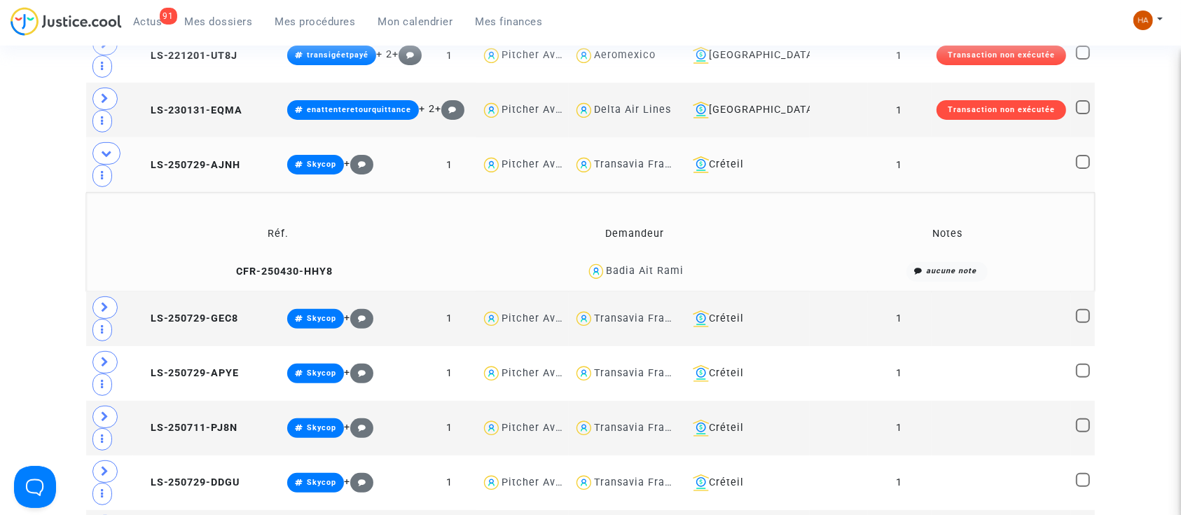
click at [732, 241] on td "Demandeur" at bounding box center [635, 234] width 339 height 46
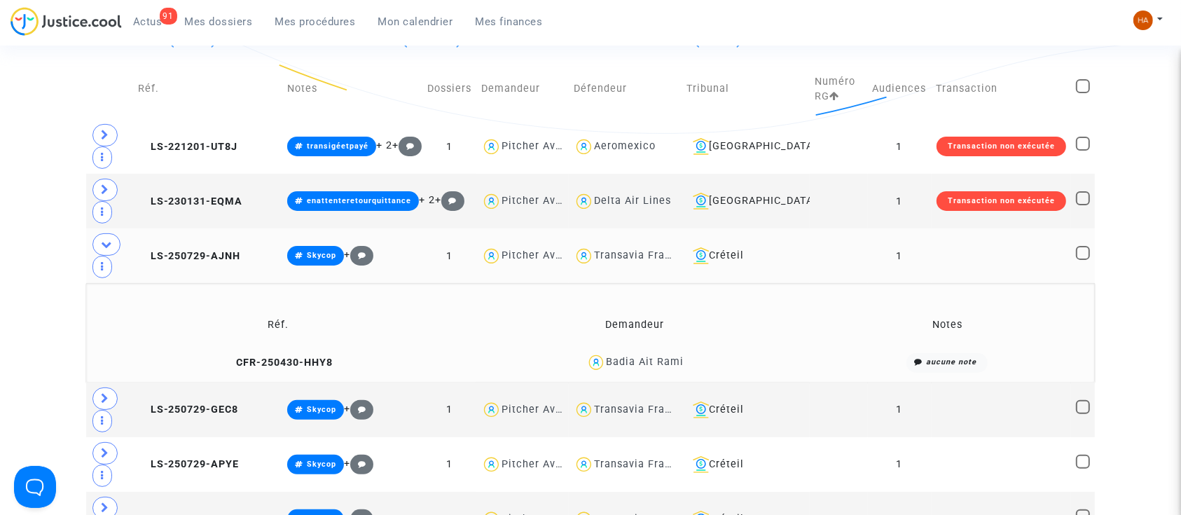
scroll to position [374, 0]
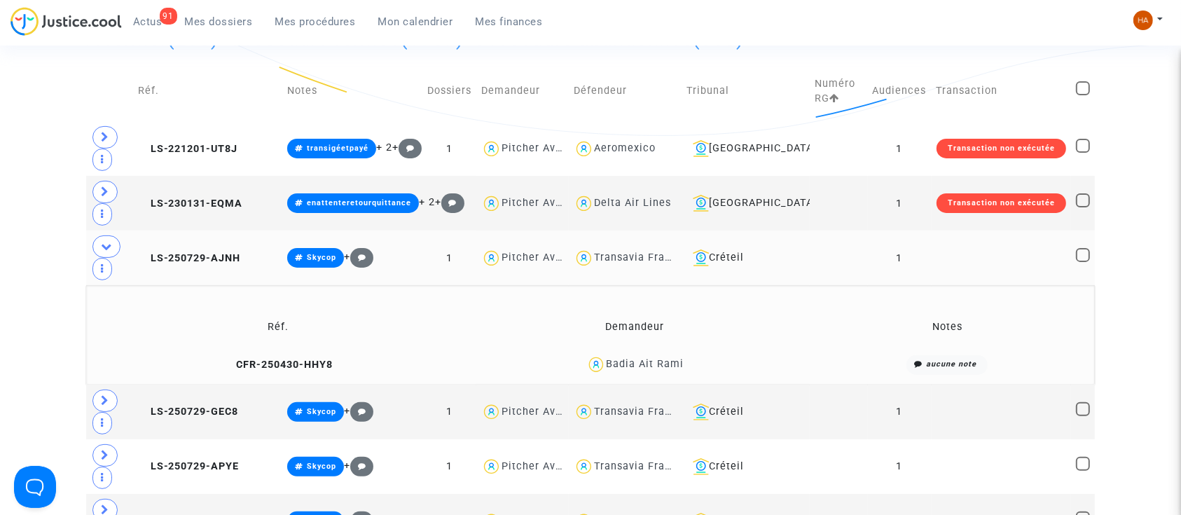
click at [822, 259] on td at bounding box center [839, 258] width 58 height 55
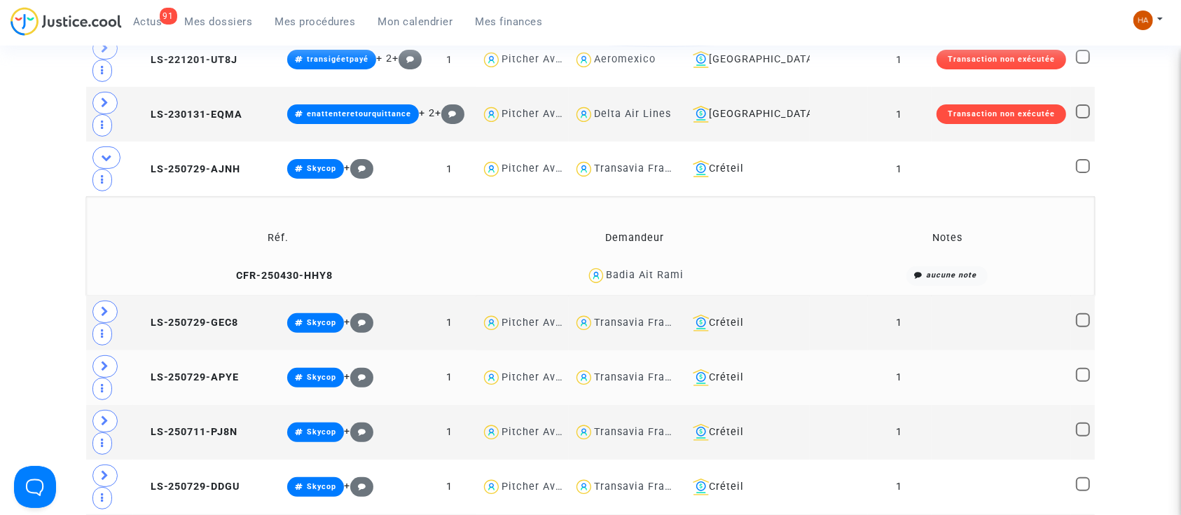
scroll to position [467, 0]
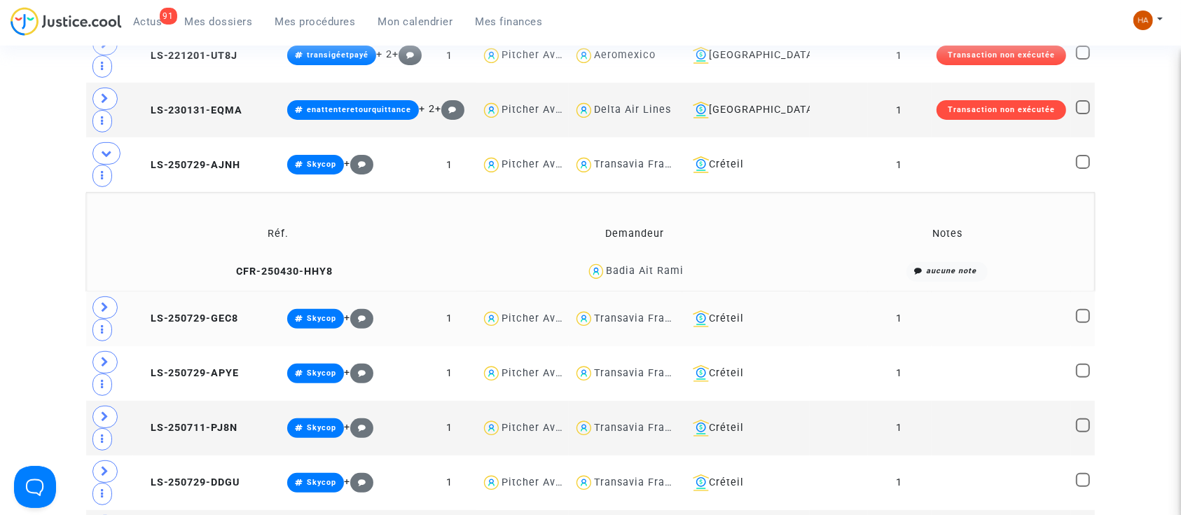
click at [810, 315] on td at bounding box center [839, 319] width 58 height 55
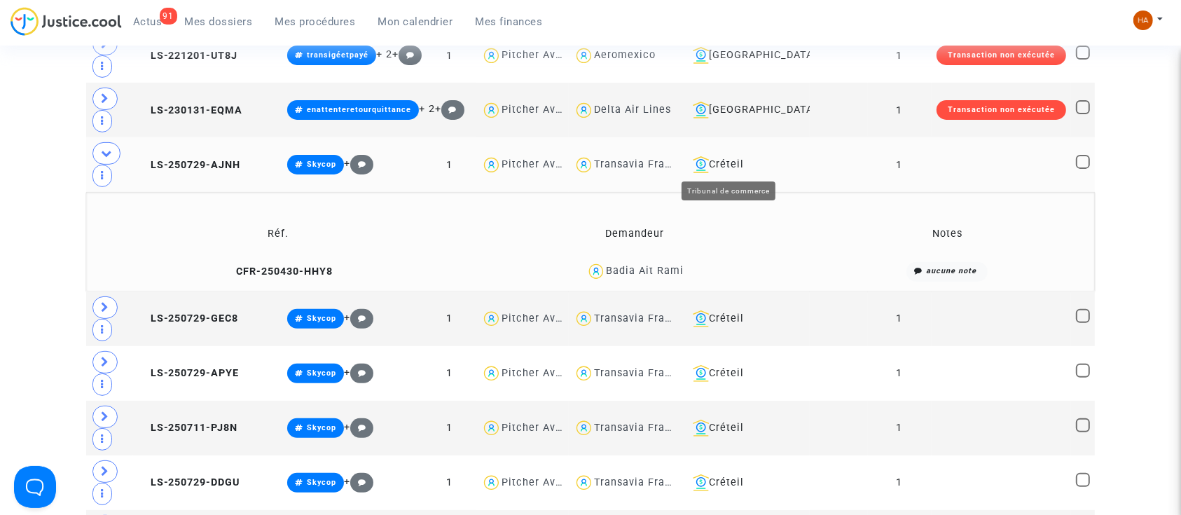
click at [733, 165] on div "Créteil" at bounding box center [746, 164] width 118 height 17
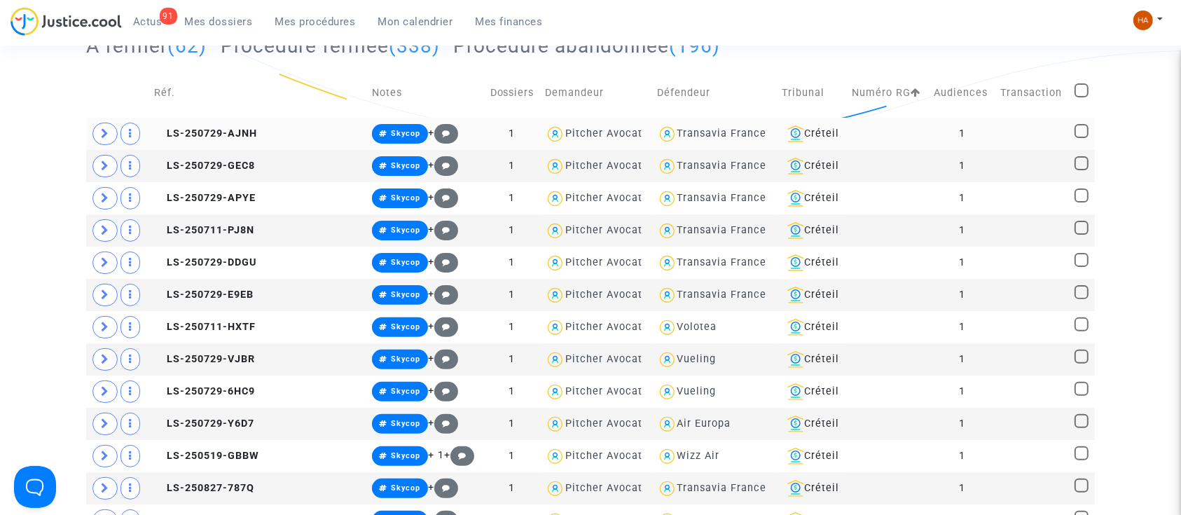
scroll to position [374, 0]
